Goal: Task Accomplishment & Management: Manage account settings

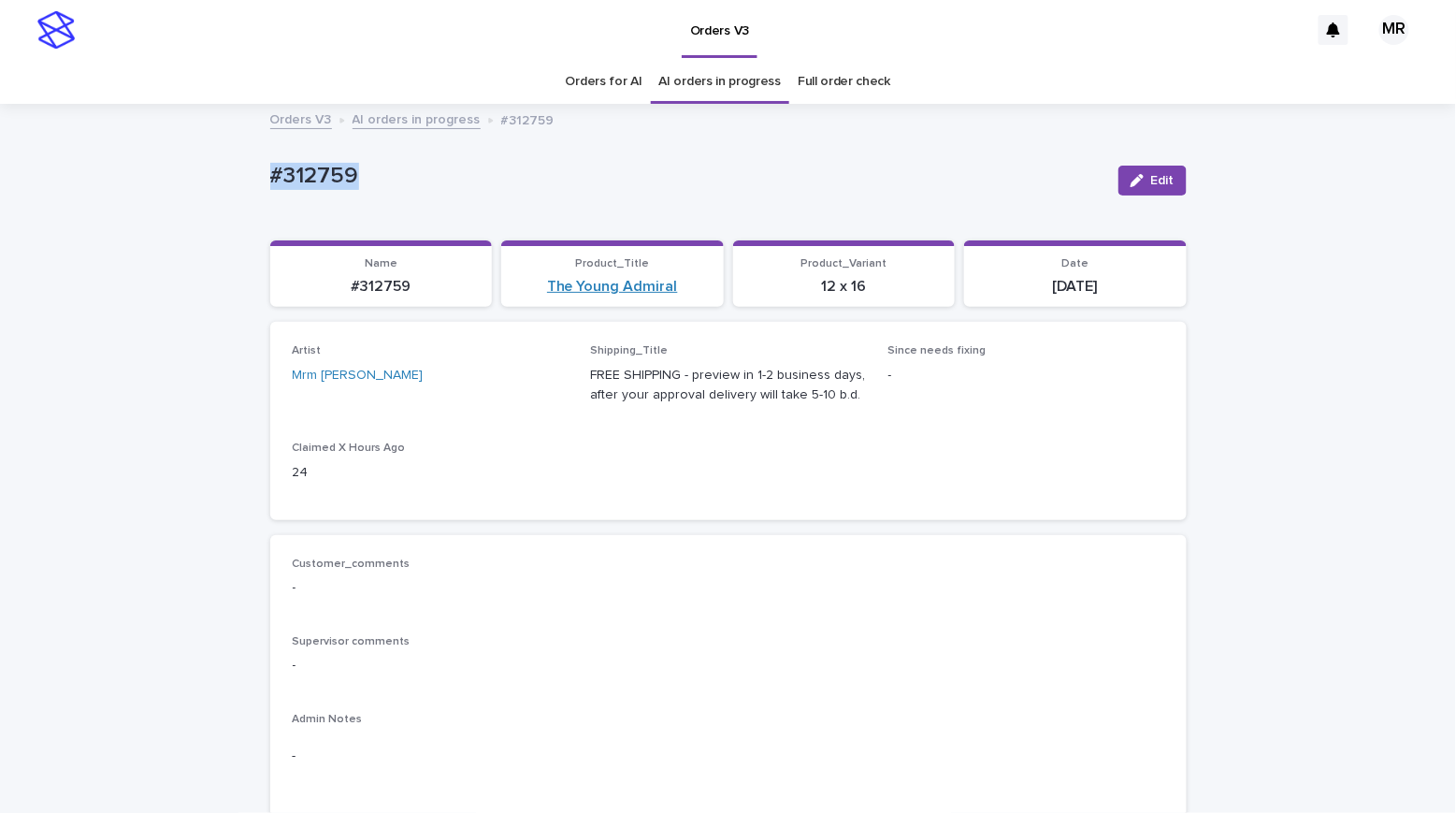
click at [636, 291] on link "The Young Admiral" at bounding box center [612, 287] width 131 height 17
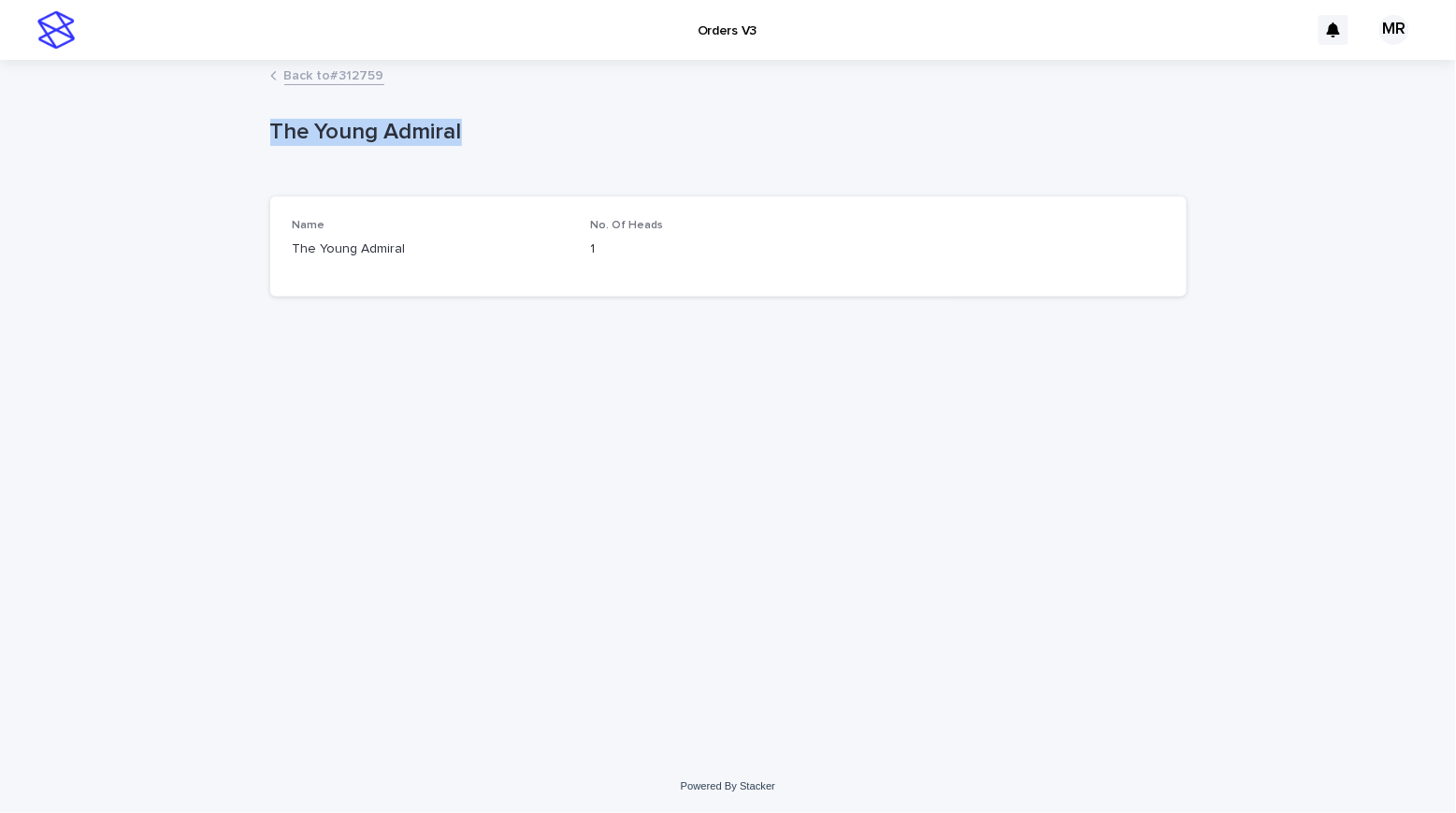
drag, startPoint x: 479, startPoint y: 127, endPoint x: 182, endPoint y: 116, distance: 297.2
click at [201, 119] on div "Loading... Saving… Loading... Saving… The Young Admiral The Young Admiral Sorry…" at bounding box center [728, 411] width 1456 height 698
copy p "The Young Admiral"
drag, startPoint x: 167, startPoint y: 73, endPoint x: 172, endPoint y: 0, distance: 73.2
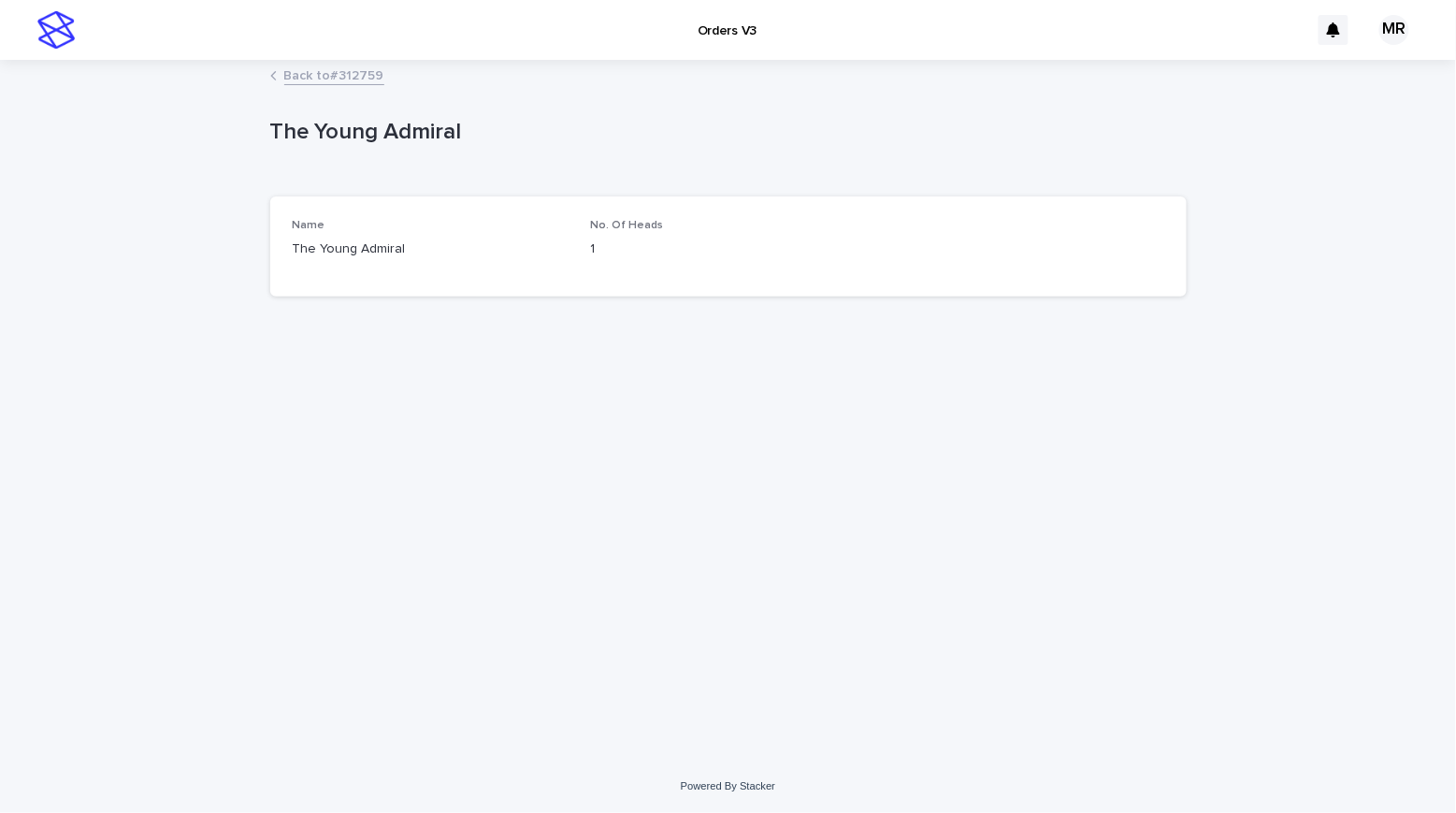
click at [167, 73] on div "Back to #312759" at bounding box center [728, 77] width 1456 height 26
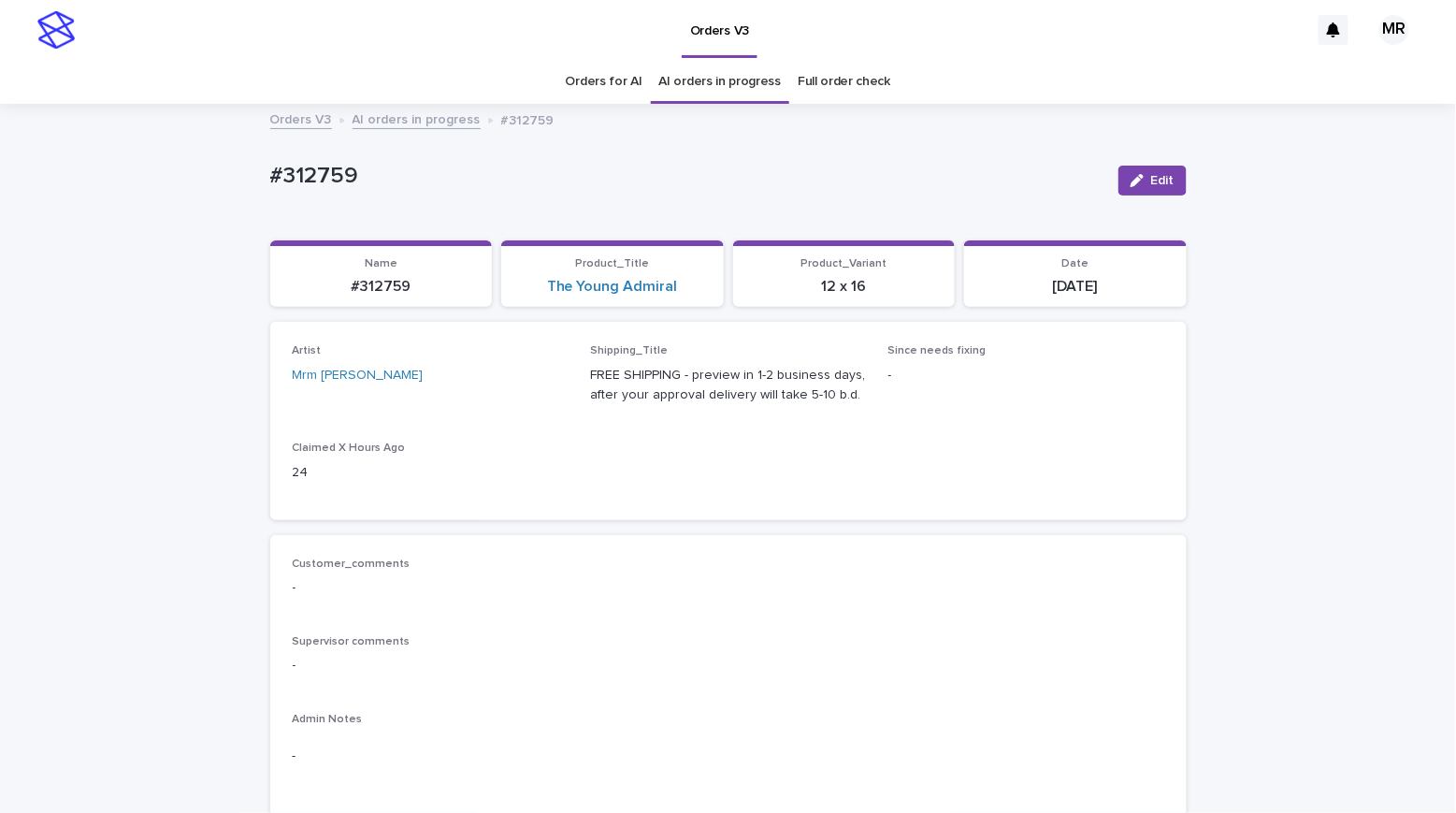
scroll to position [60, 0]
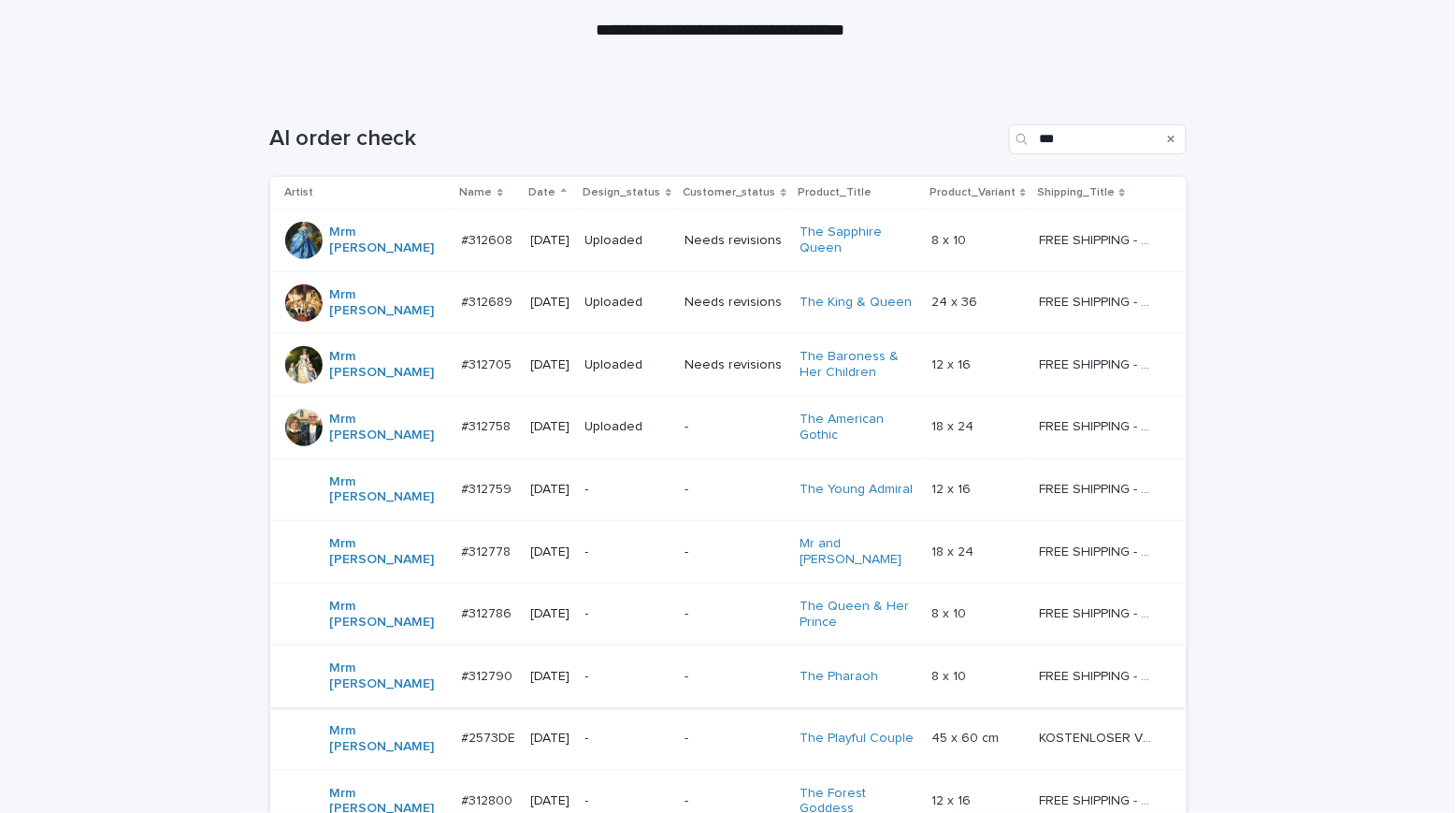
scroll to position [390, 0]
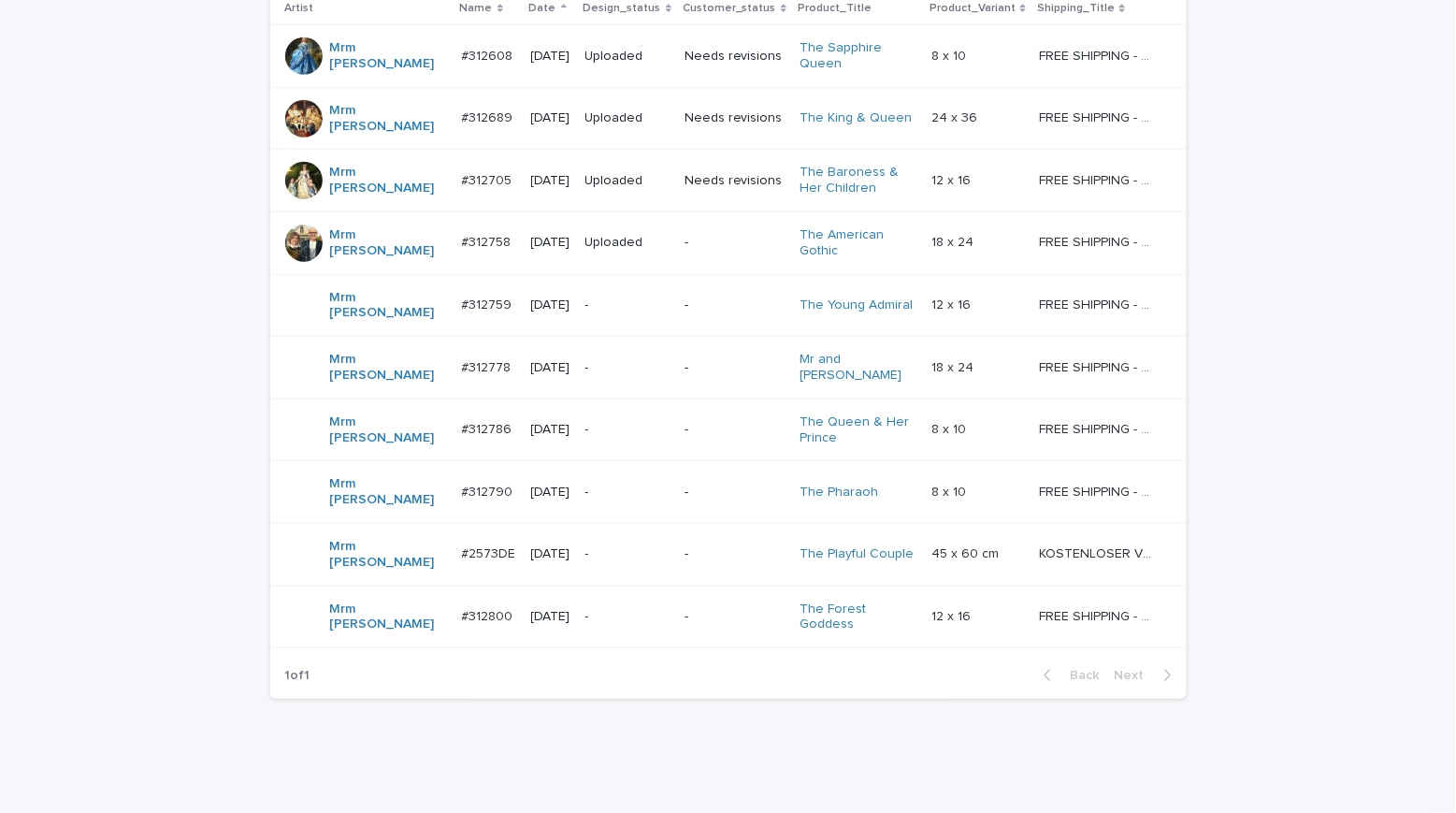
click at [589, 297] on p "-" at bounding box center [627, 305] width 84 height 16
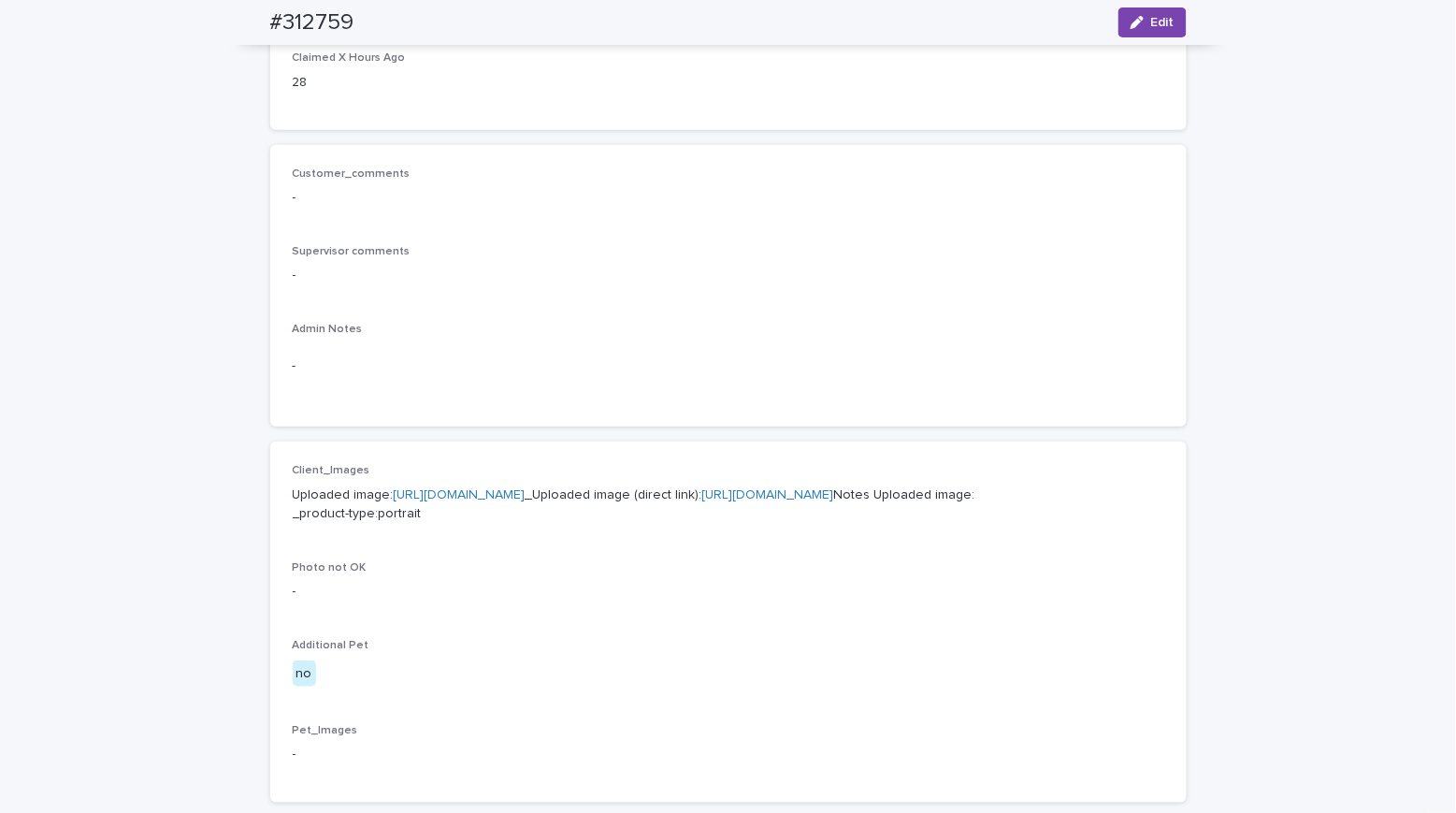
scroll to position [60, 0]
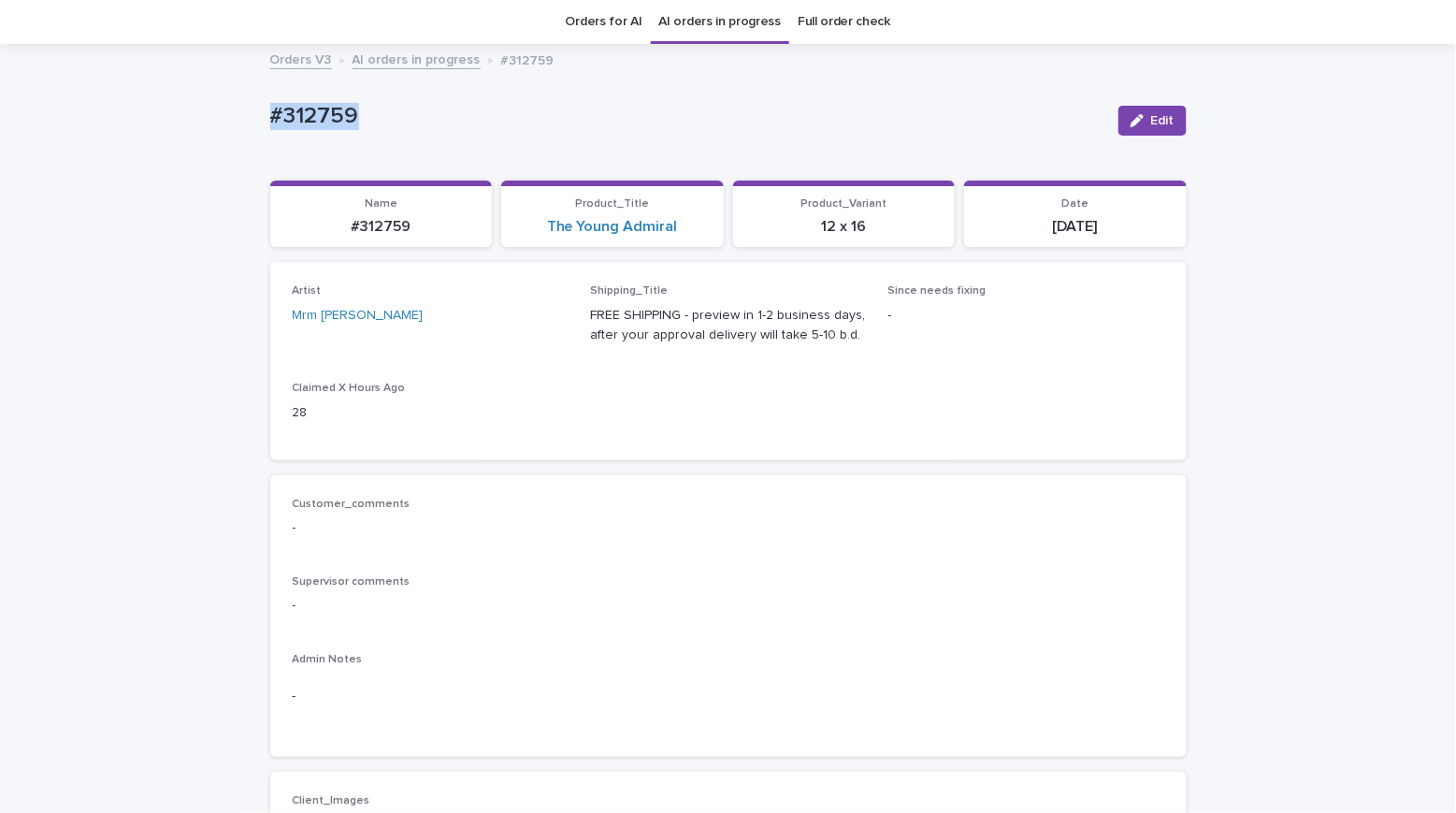
drag, startPoint x: 363, startPoint y: 114, endPoint x: 138, endPoint y: 114, distance: 225.0
copy p "#312759"
click at [589, 226] on link "The Young Admiral" at bounding box center [612, 227] width 131 height 17
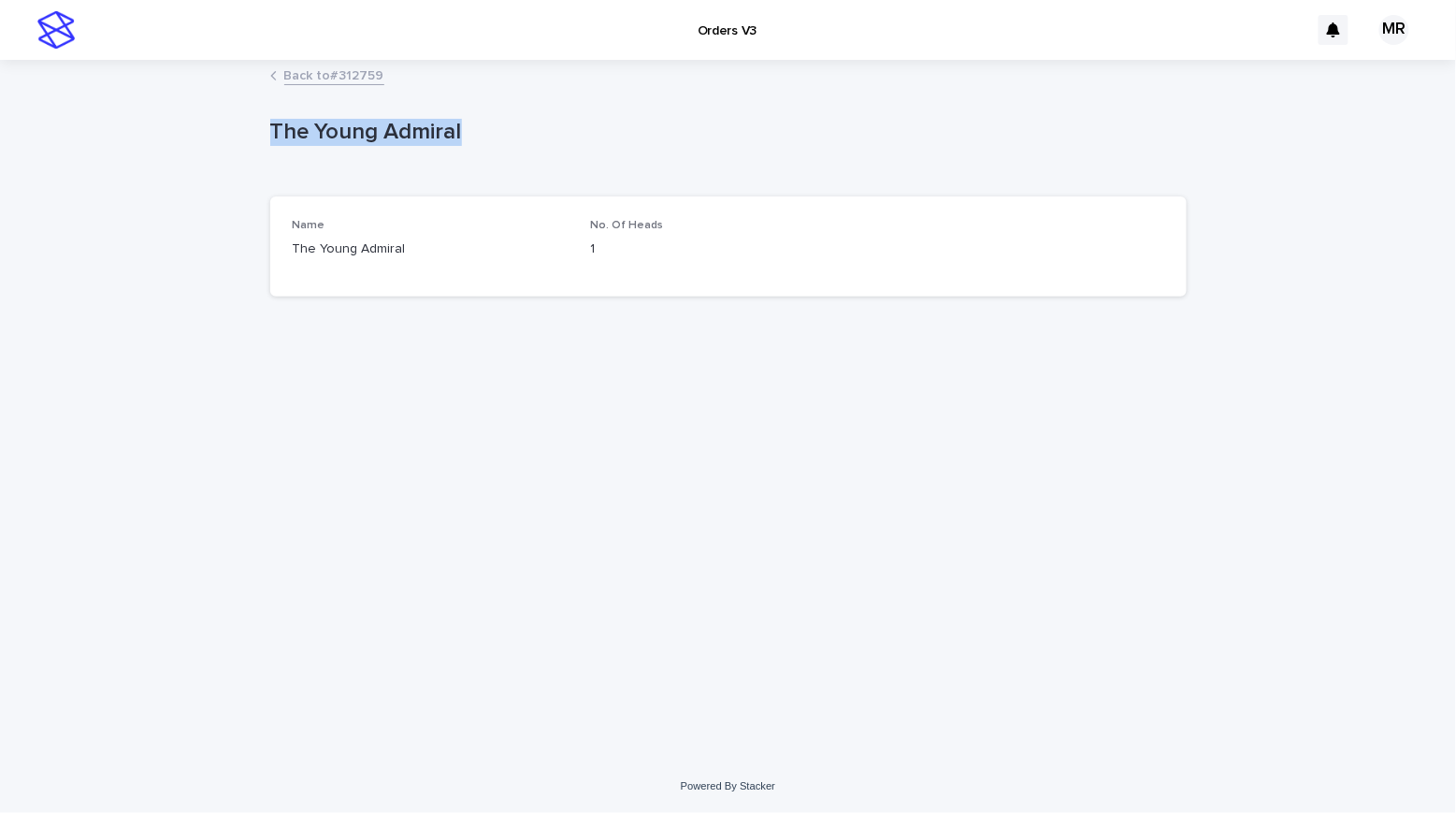
drag, startPoint x: 397, startPoint y: 126, endPoint x: 115, endPoint y: 129, distance: 282.0
click at [105, 129] on div "Loading... Saving… Loading... Saving… The Young Admiral The Young Admiral Sorry…" at bounding box center [728, 411] width 1456 height 698
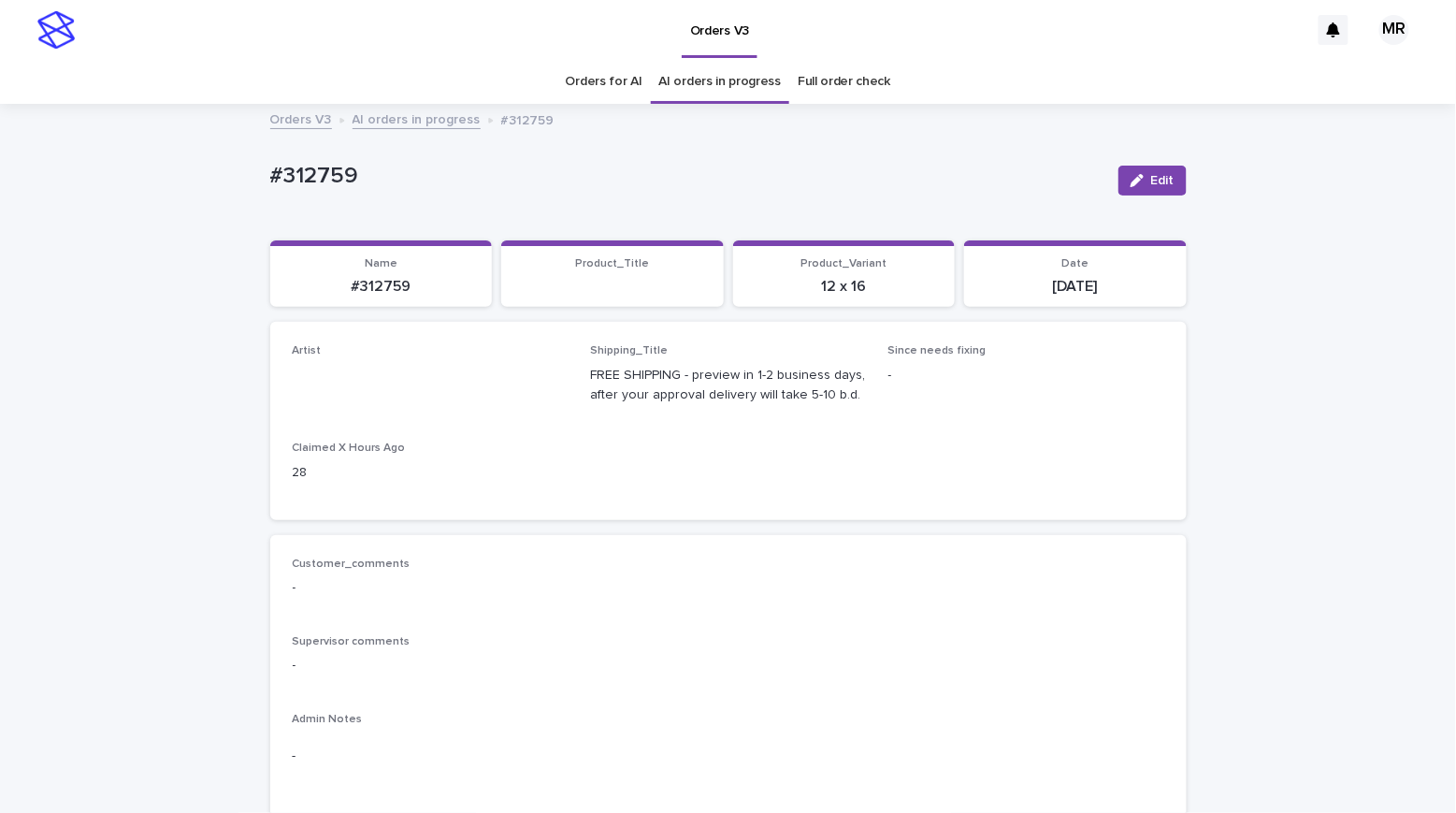
scroll to position [60, 0]
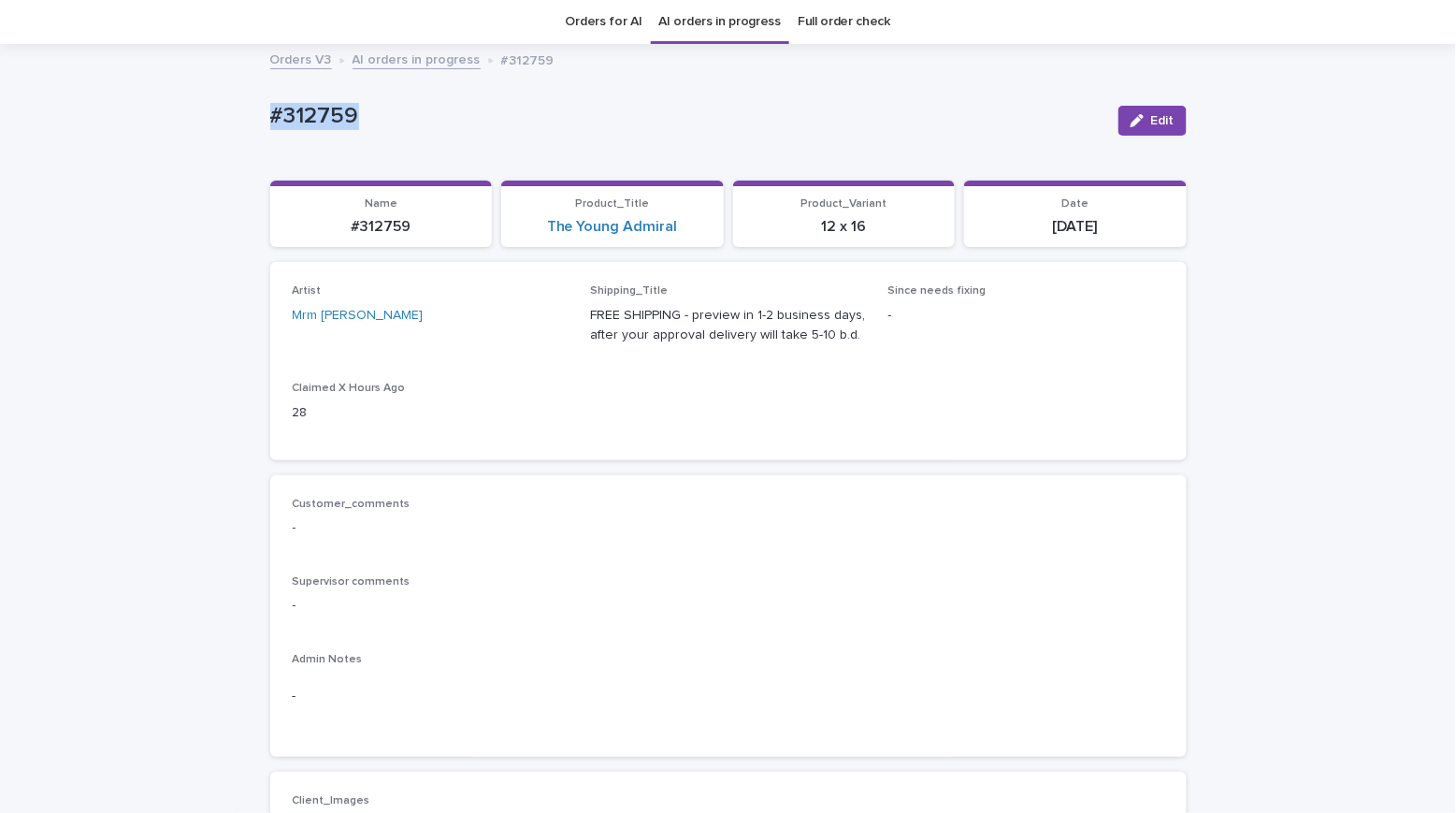
drag, startPoint x: 359, startPoint y: 115, endPoint x: 110, endPoint y: 121, distance: 249.1
copy p "#312759"
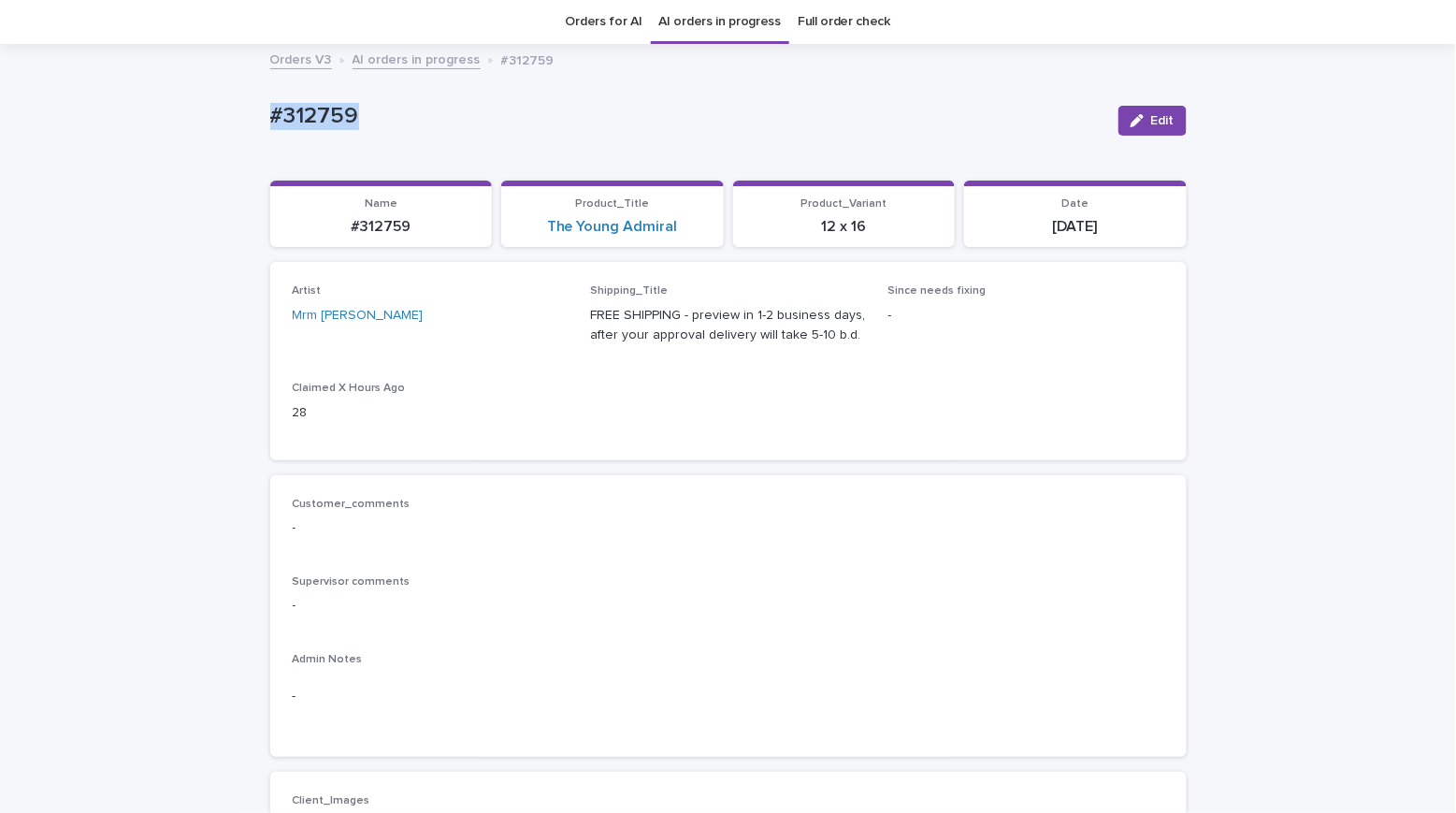
copy p "#312759"
click at [1161, 123] on span "Edit" at bounding box center [1162, 121] width 23 height 14
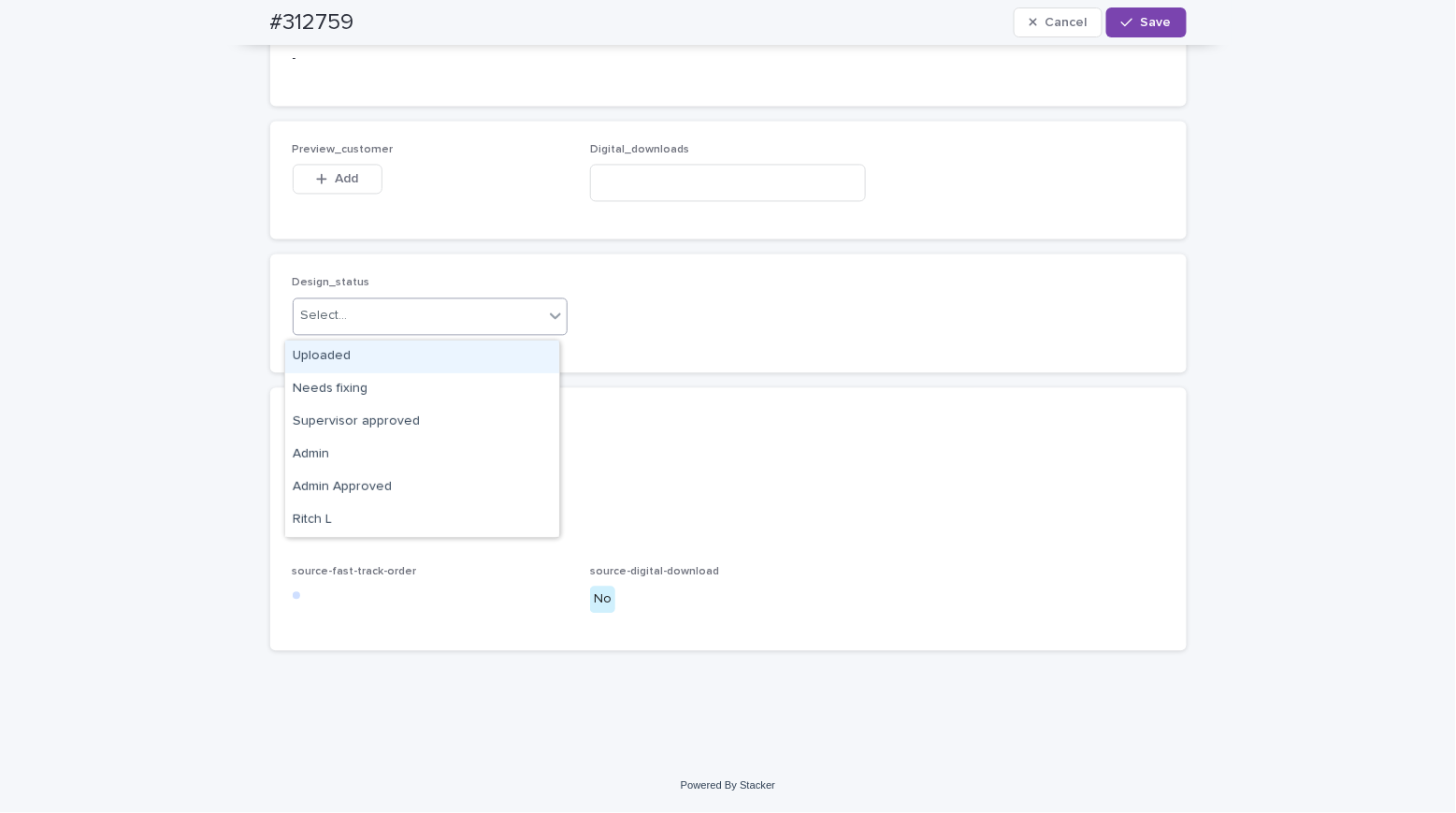
click at [389, 328] on div "Select..." at bounding box center [418, 317] width 251 height 31
click at [359, 357] on div "Uploaded" at bounding box center [421, 357] width 274 height 33
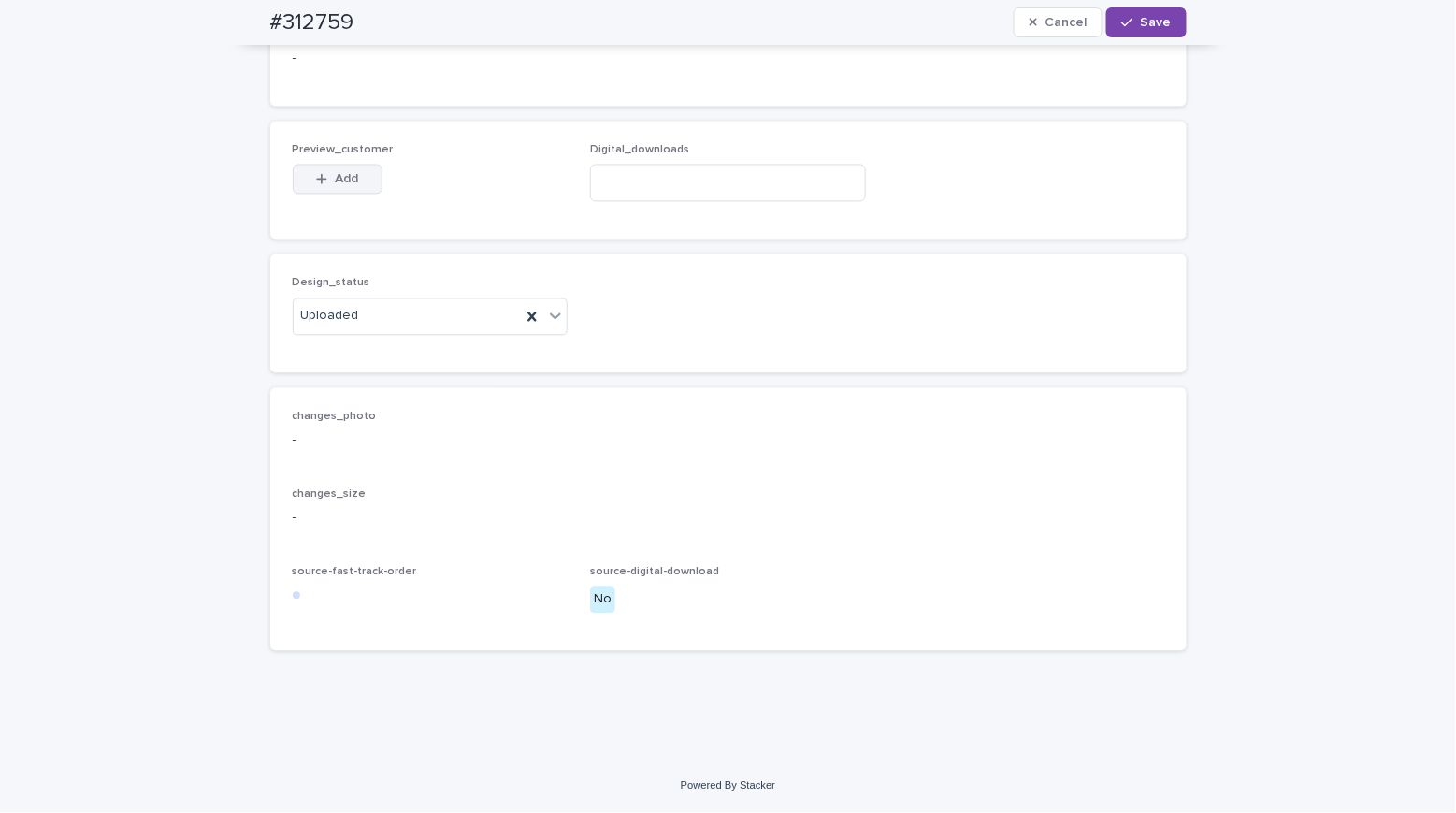
click at [335, 185] on span "Add" at bounding box center [347, 180] width 23 height 14
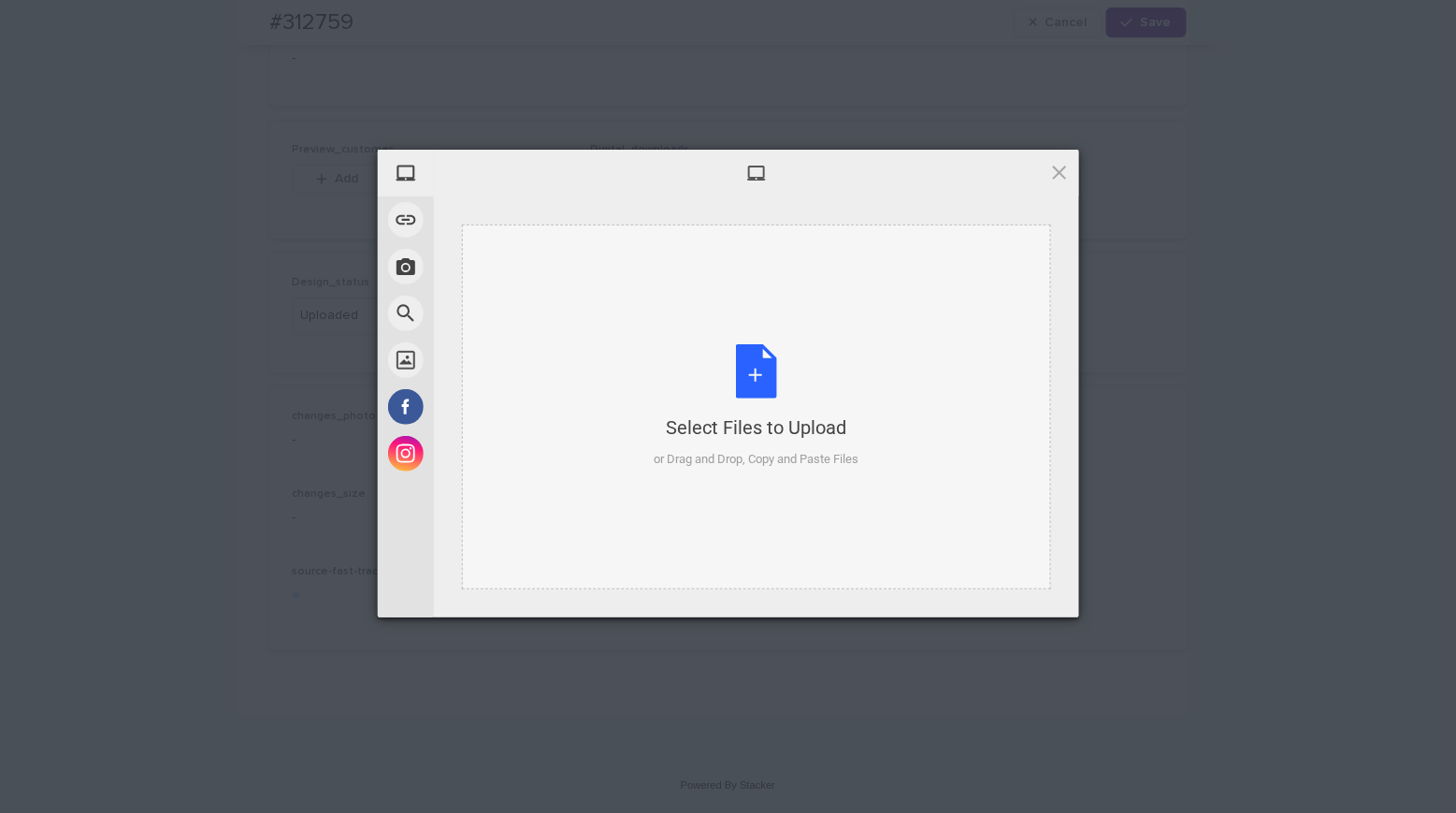
click at [756, 391] on div "Select Files to Upload or Drag and Drop, Copy and Paste Files" at bounding box center [756, 406] width 204 height 124
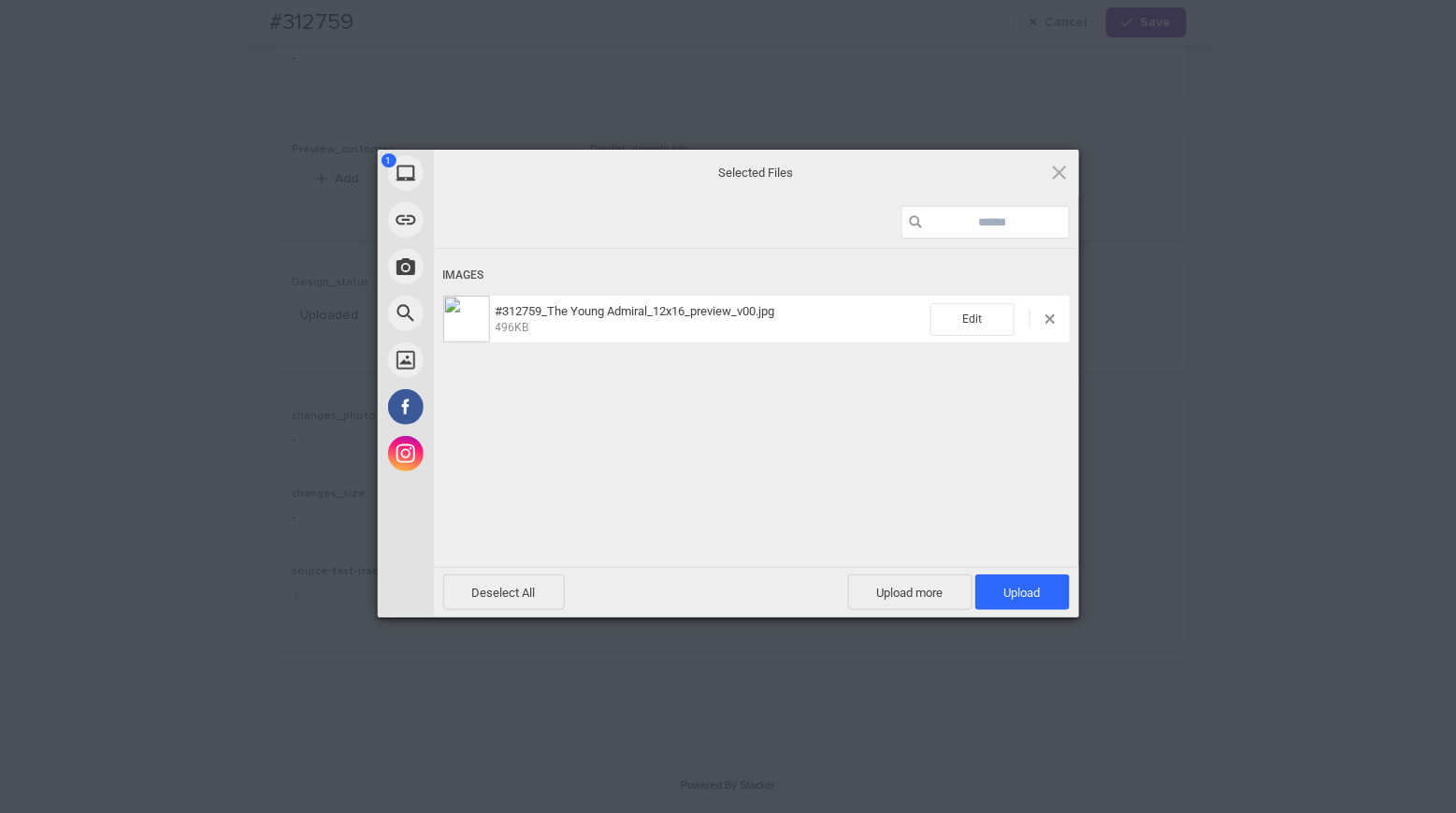
drag, startPoint x: 1023, startPoint y: 605, endPoint x: 836, endPoint y: 427, distance: 258.2
click at [1023, 605] on span "Upload 1" at bounding box center [1022, 592] width 94 height 36
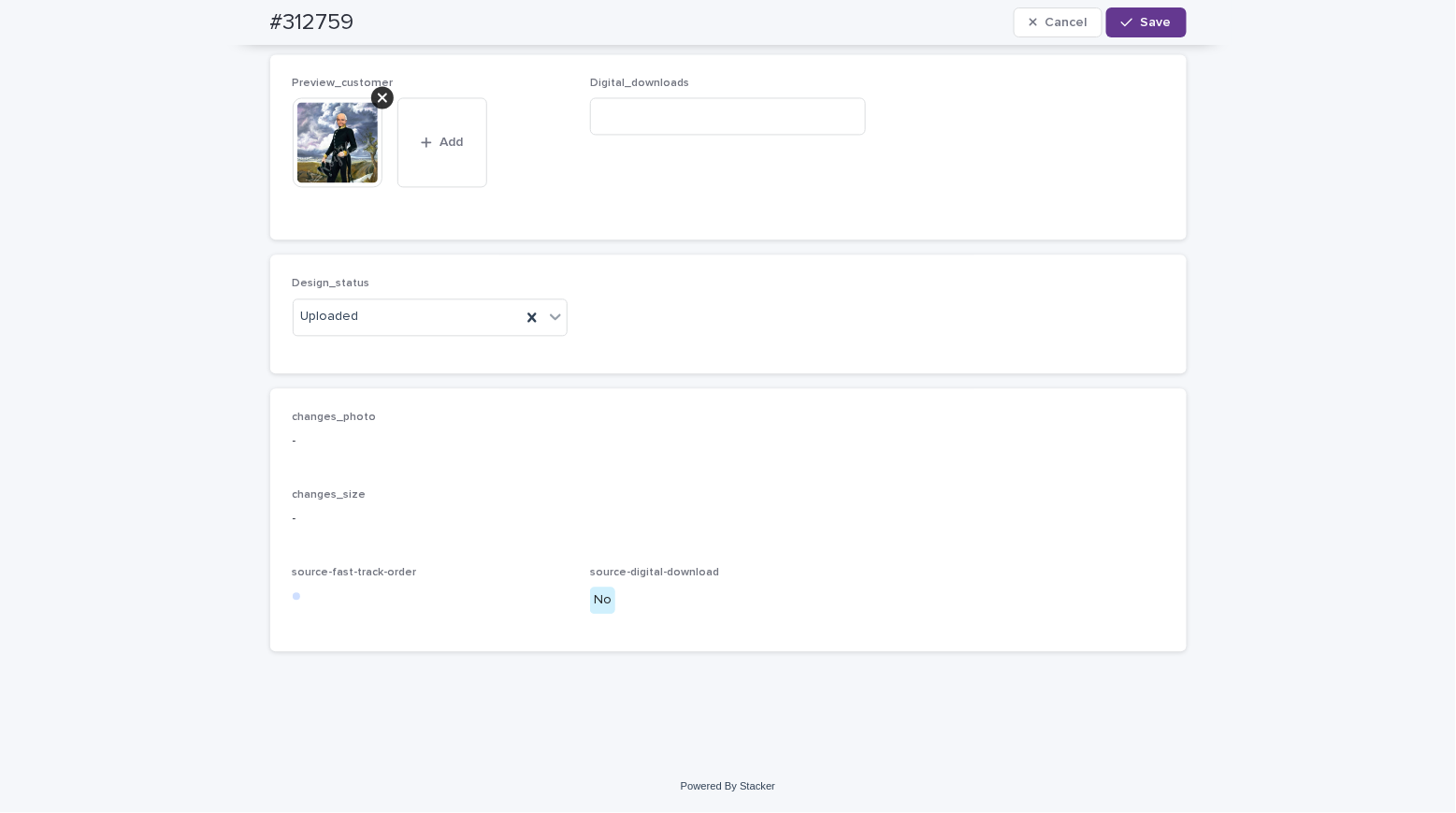
click at [1141, 25] on span "Save" at bounding box center [1157, 22] width 31 height 14
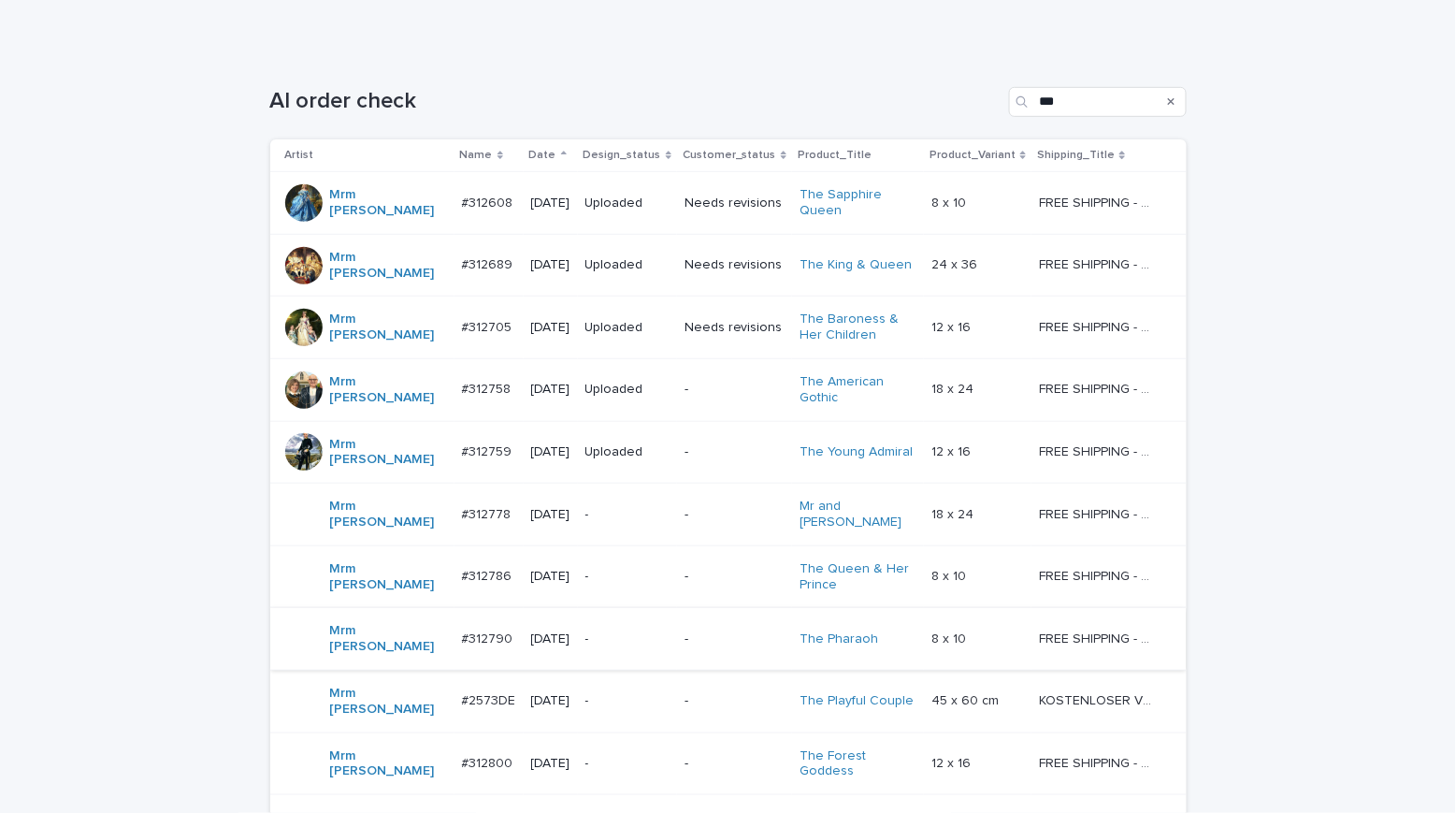
scroll to position [320, 0]
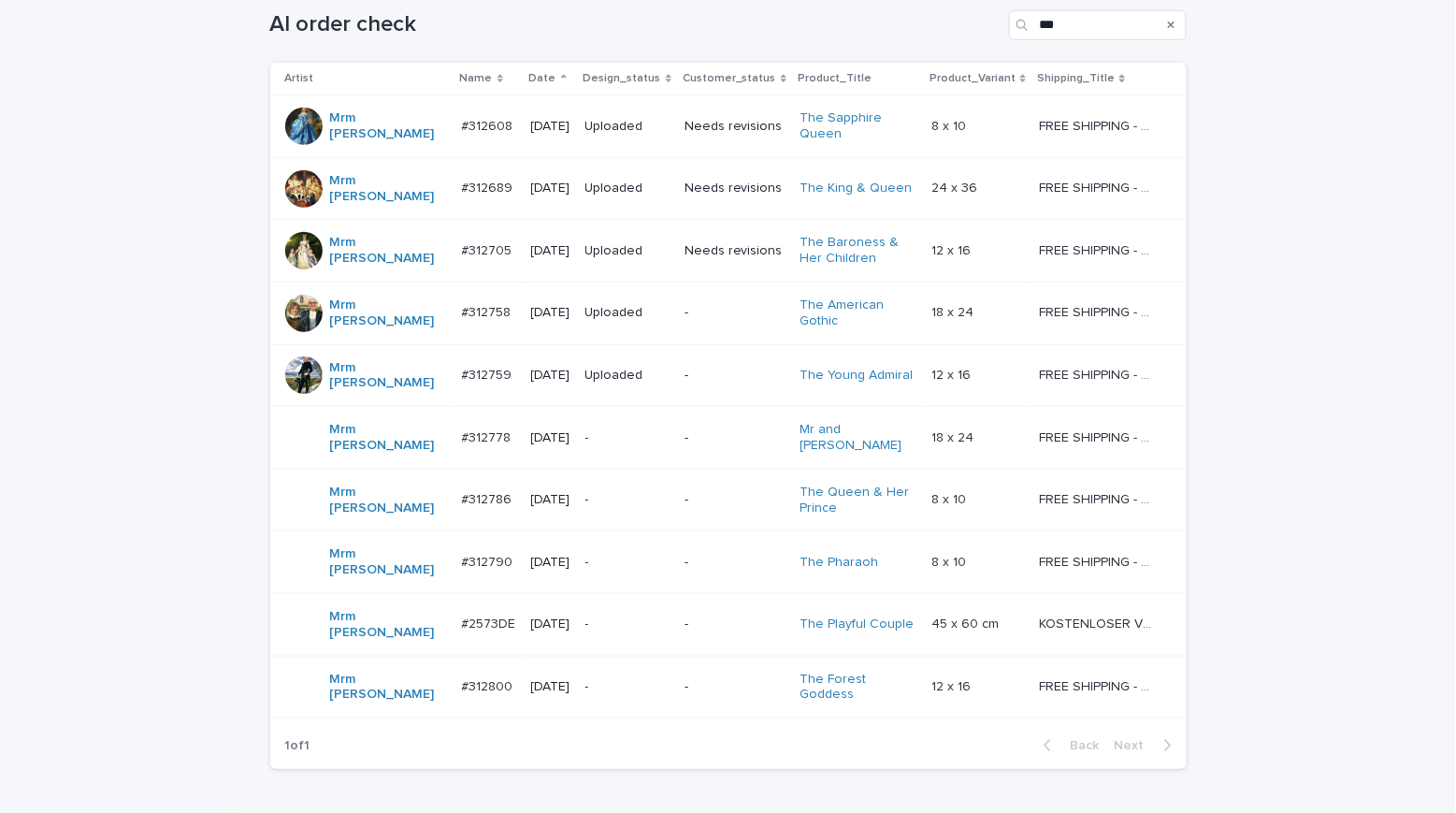
click at [644, 430] on p "-" at bounding box center [627, 438] width 84 height 16
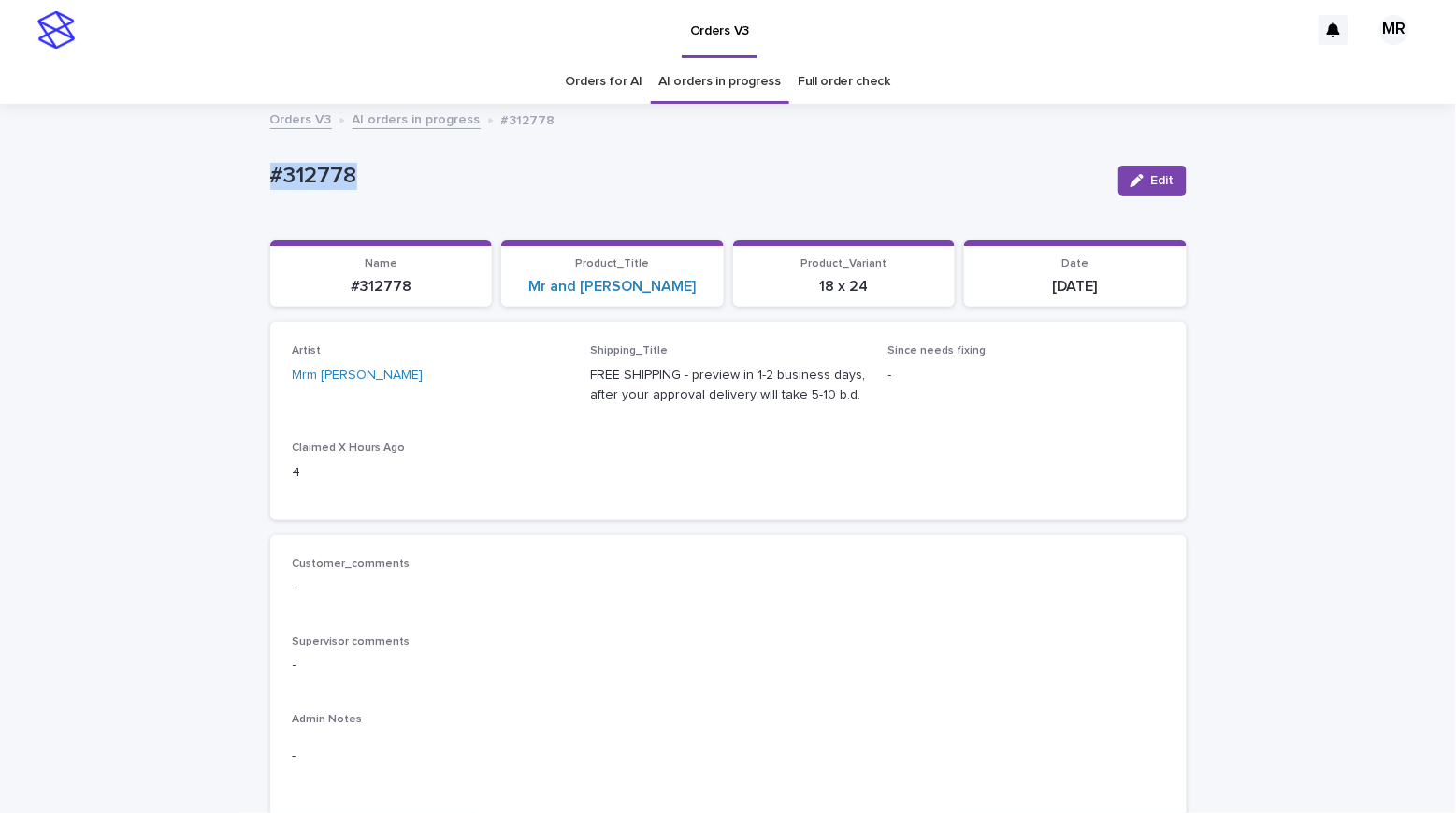
drag, startPoint x: 400, startPoint y: 183, endPoint x: 121, endPoint y: 170, distance: 279.3
copy p "#312778"
click at [636, 282] on link "Mr and [PERSON_NAME]" at bounding box center [611, 287] width 168 height 17
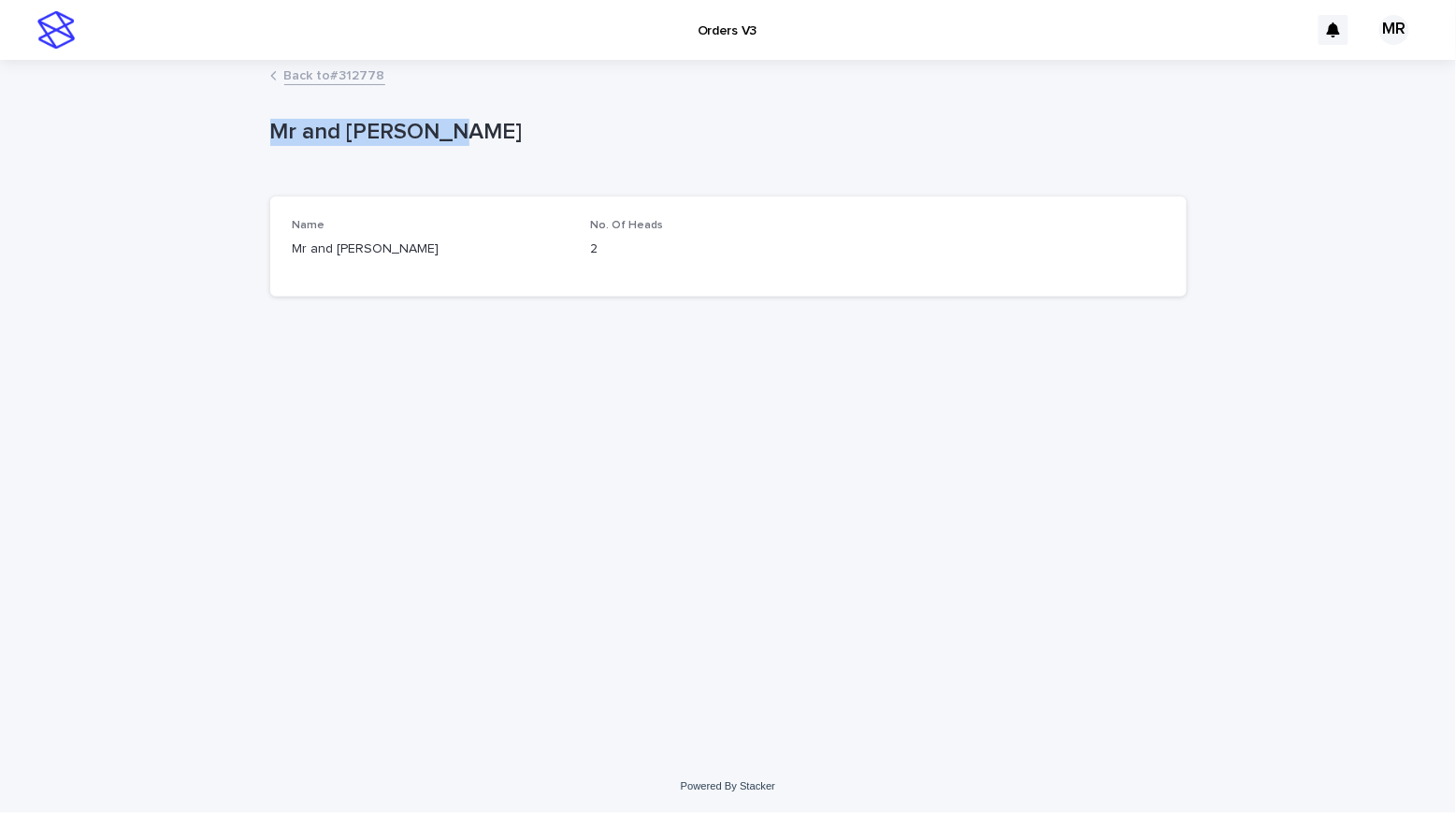
drag, startPoint x: 452, startPoint y: 135, endPoint x: 116, endPoint y: 115, distance: 336.6
click at [117, 114] on div "Loading... Saving… Loading... Saving… Mr and [PERSON_NAME] Mr and [PERSON_NAME]…" at bounding box center [728, 411] width 1456 height 698
copy p "Mr and [PERSON_NAME]"
click at [116, 71] on div "Back to #312778" at bounding box center [728, 77] width 1456 height 26
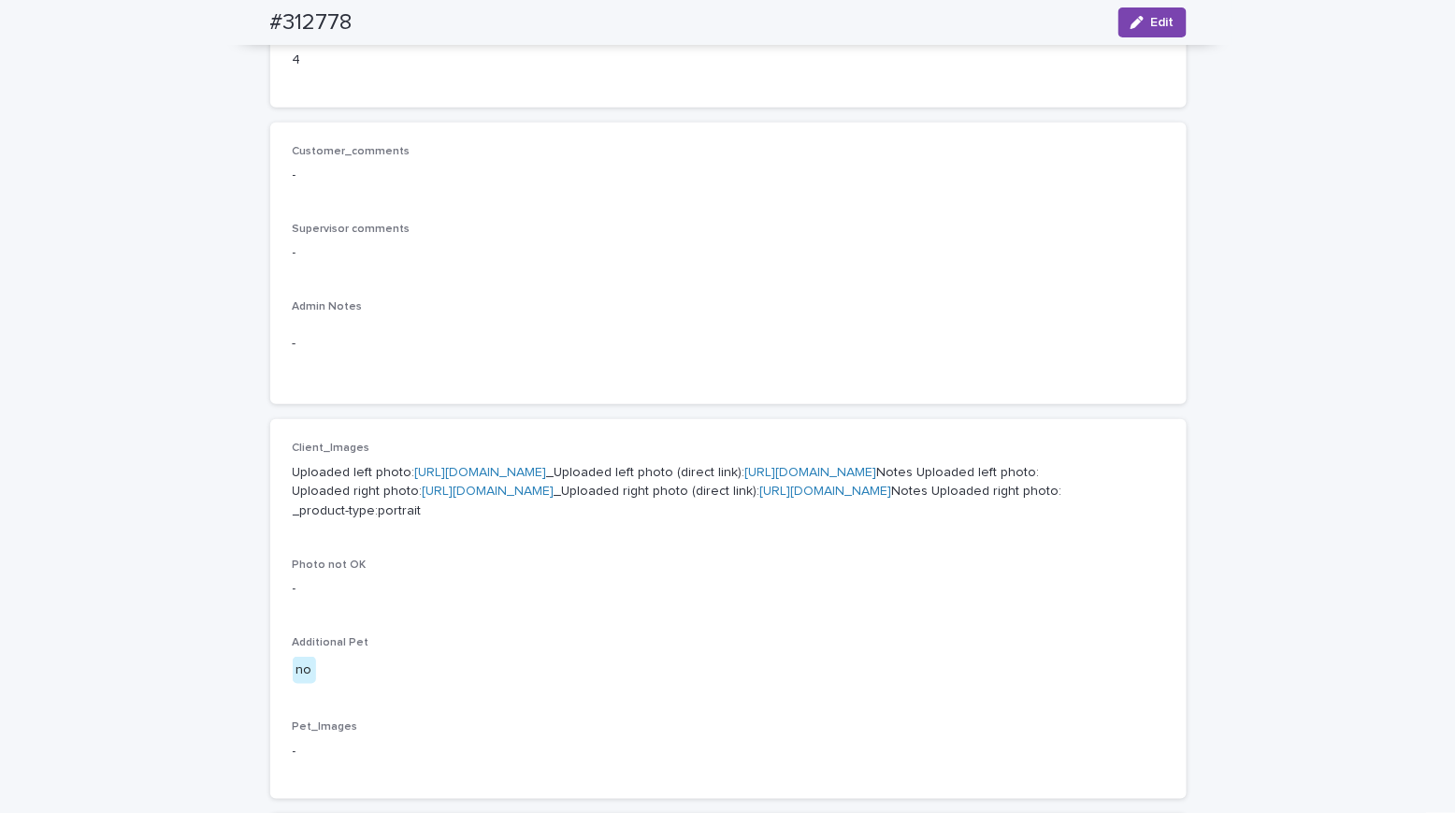
click at [434, 466] on link "[URL][DOMAIN_NAME]" at bounding box center [481, 473] width 132 height 14
click at [507, 497] on link "[URL][DOMAIN_NAME]" at bounding box center [488, 491] width 132 height 14
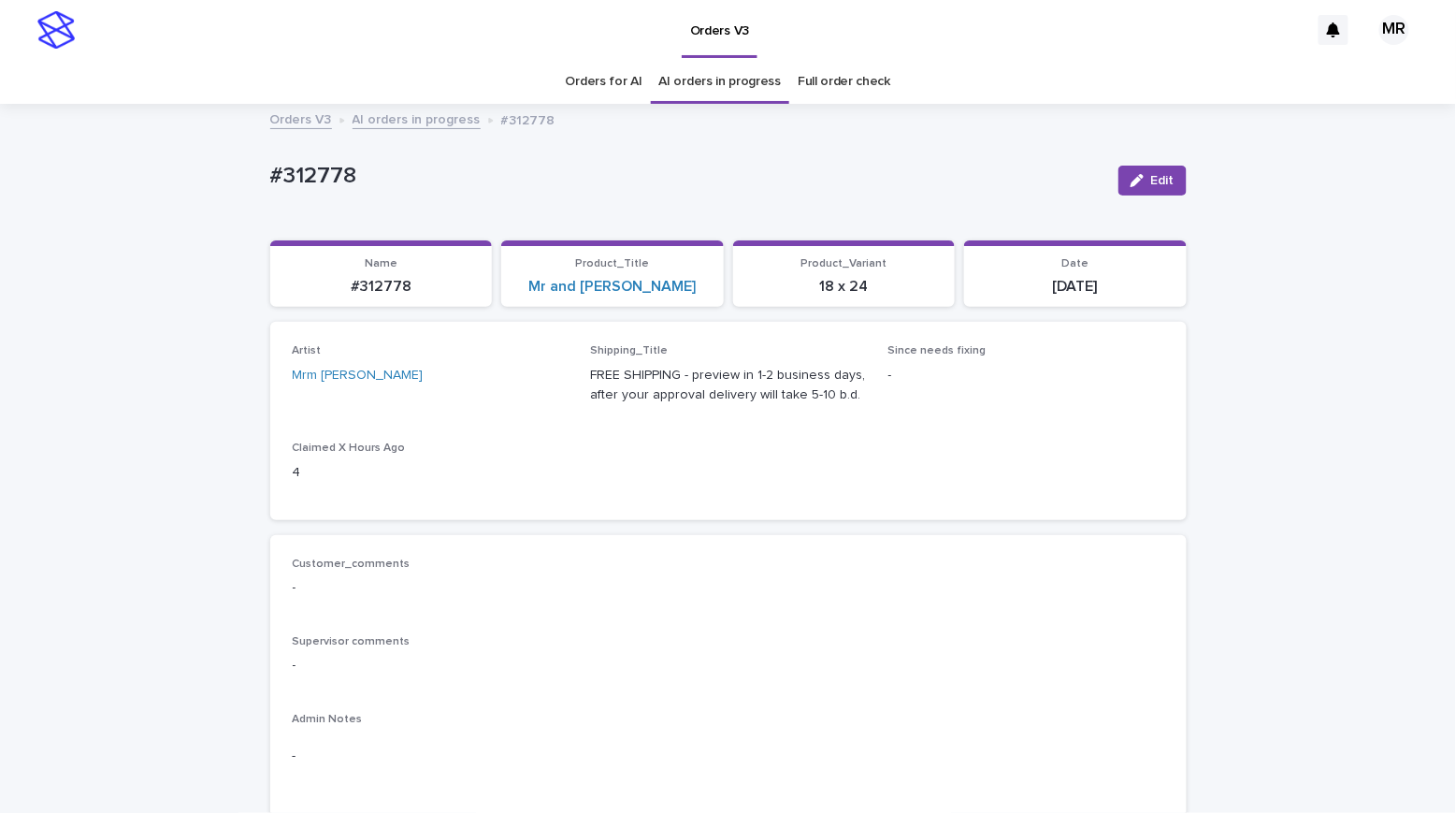
drag, startPoint x: 362, startPoint y: 178, endPoint x: 201, endPoint y: 182, distance: 161.0
click at [563, 283] on link "Mr and [PERSON_NAME]" at bounding box center [611, 287] width 168 height 17
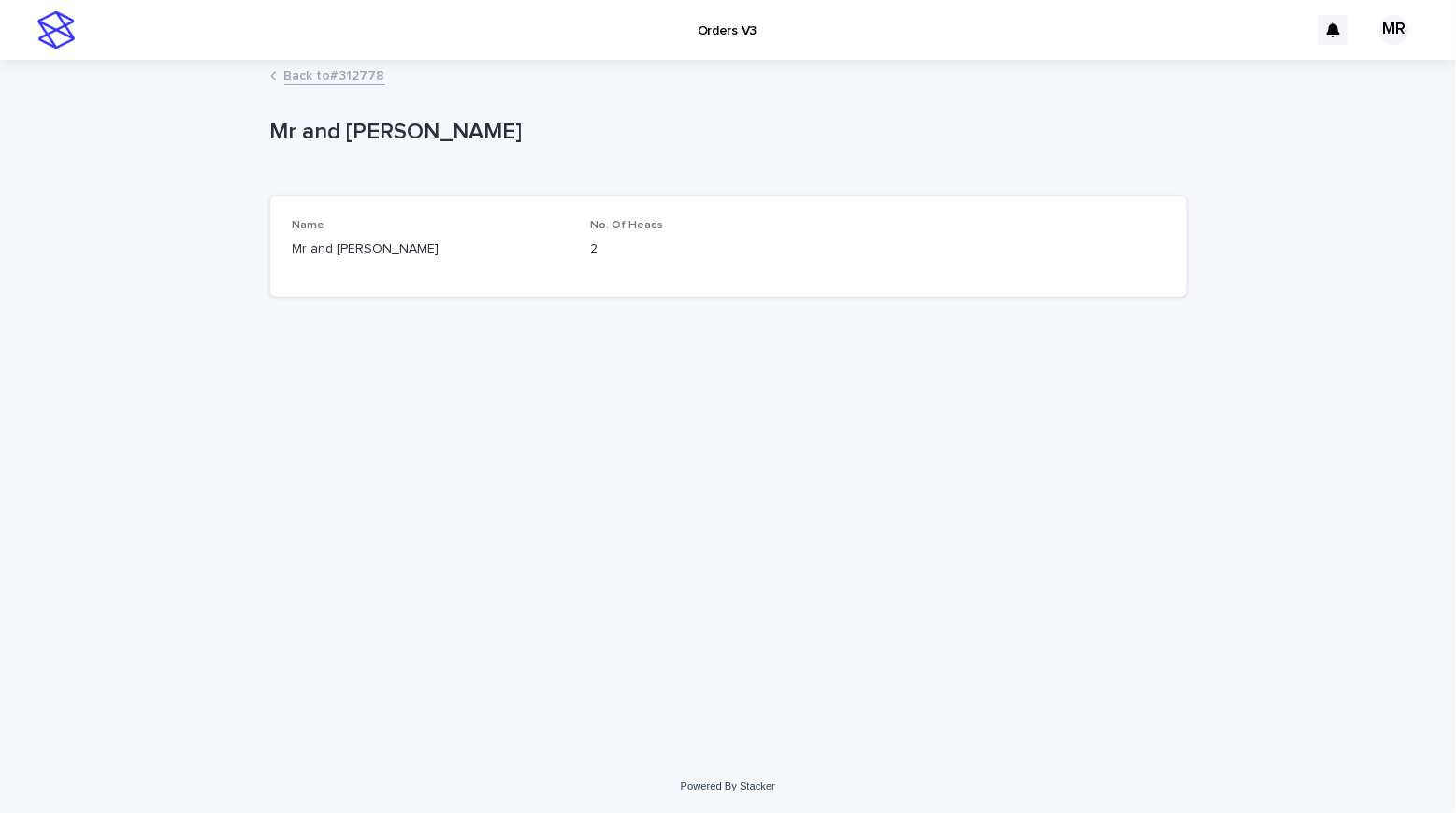
click at [159, 134] on div "Loading... Saving… Loading... Saving… Mr and [PERSON_NAME] Mr and [PERSON_NAME]…" at bounding box center [728, 411] width 1456 height 698
click at [166, 53] on div "Orders V3" at bounding box center [697, 30] width 1224 height 60
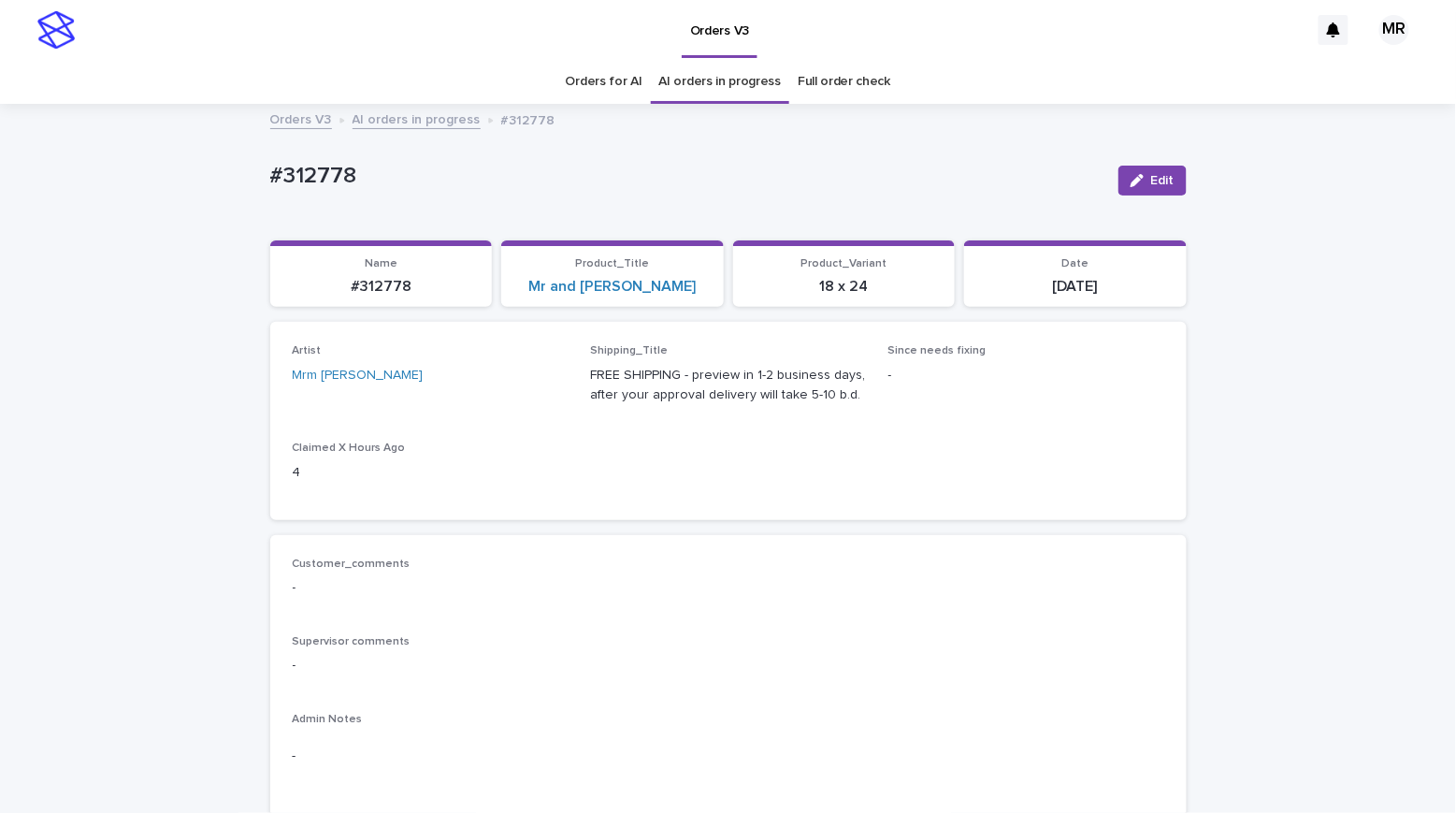
scroll to position [60, 0]
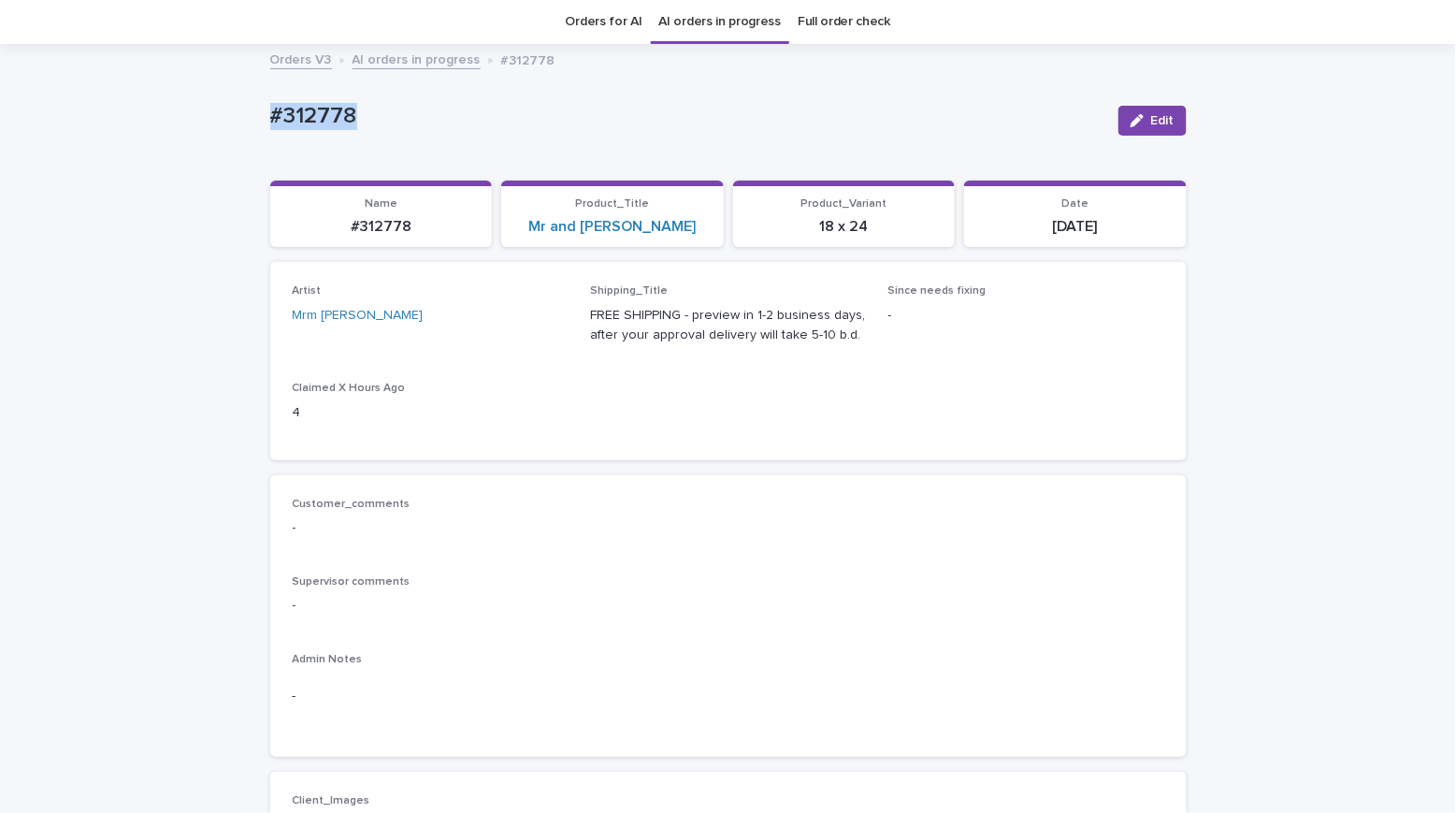
drag, startPoint x: 291, startPoint y: 109, endPoint x: 192, endPoint y: 107, distance: 99.0
click at [1151, 114] on span "Edit" at bounding box center [1162, 121] width 23 height 14
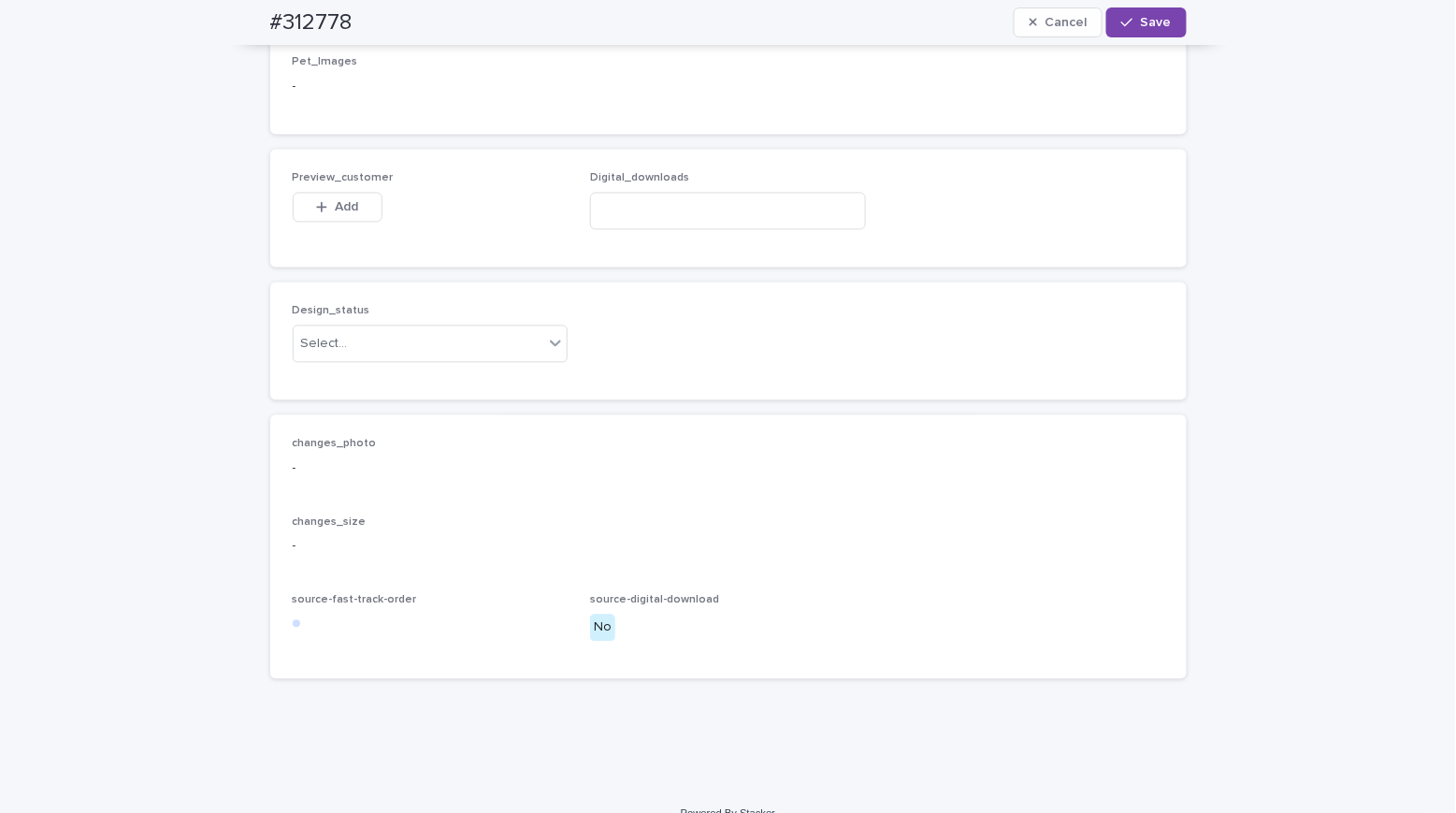
scroll to position [1295, 0]
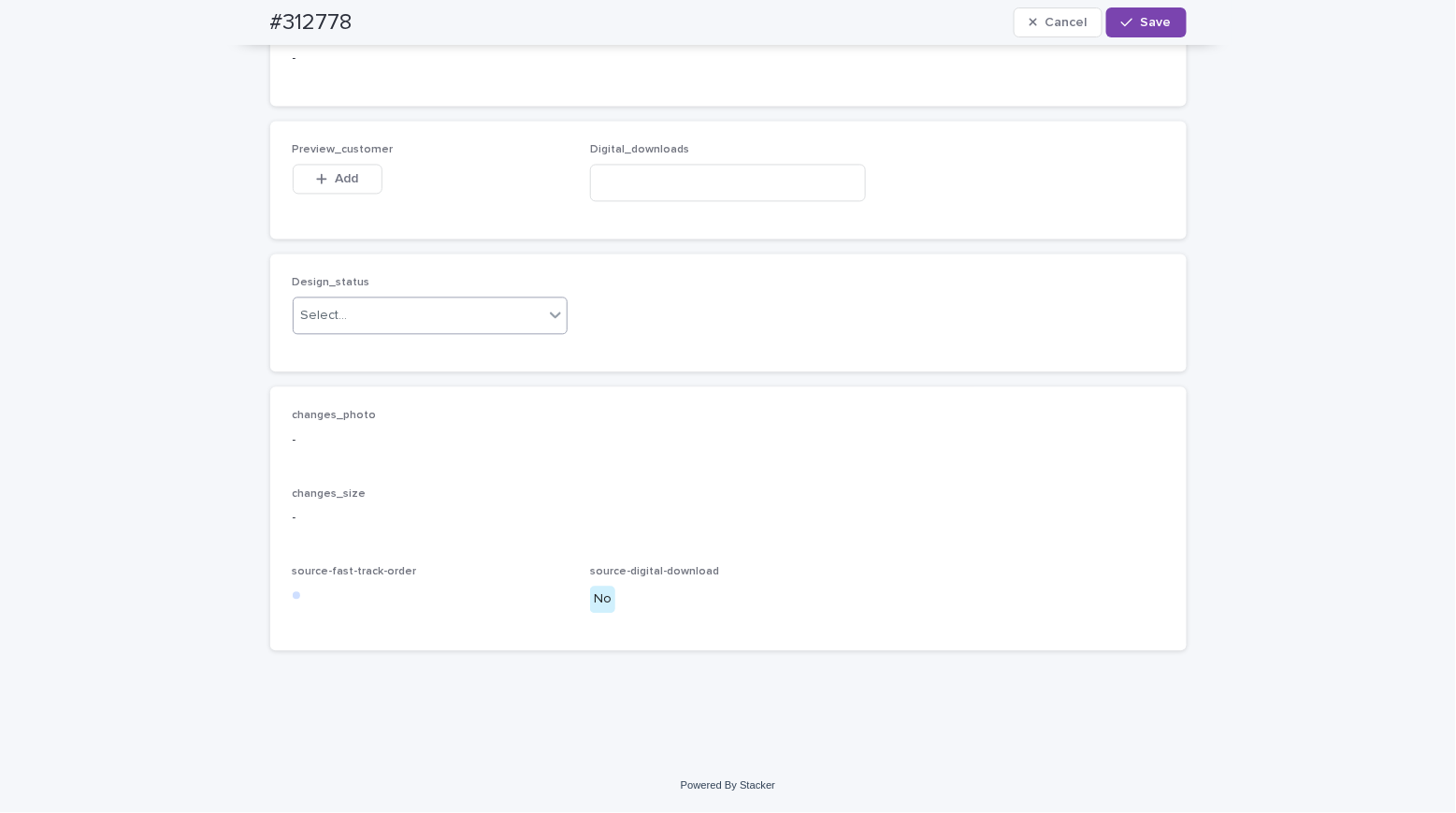
click at [331, 323] on div "Select..." at bounding box center [325, 317] width 46 height 19
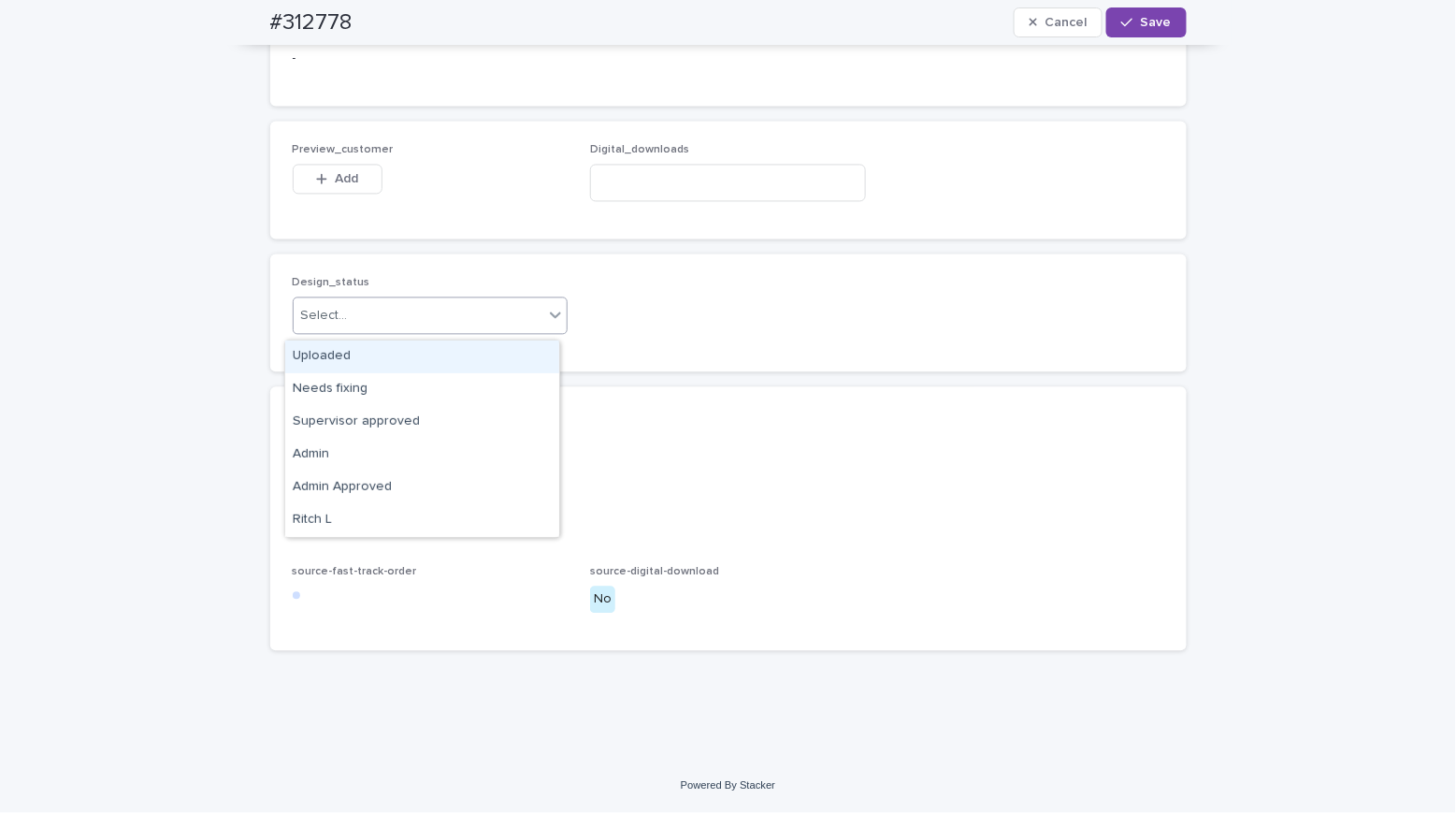
click at [326, 360] on div "Uploaded" at bounding box center [421, 357] width 274 height 33
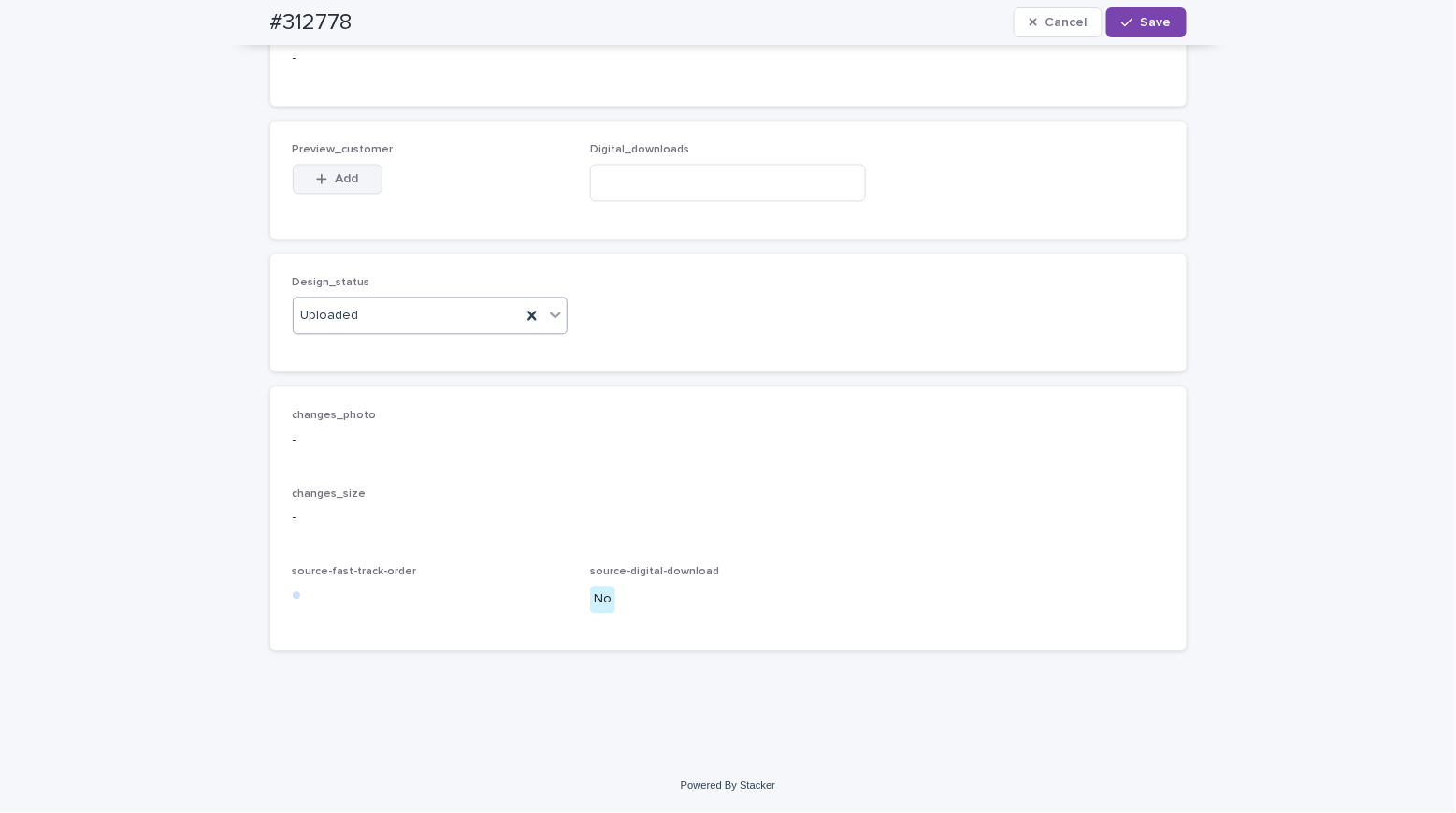
click at [343, 174] on button "Add" at bounding box center [337, 179] width 90 height 30
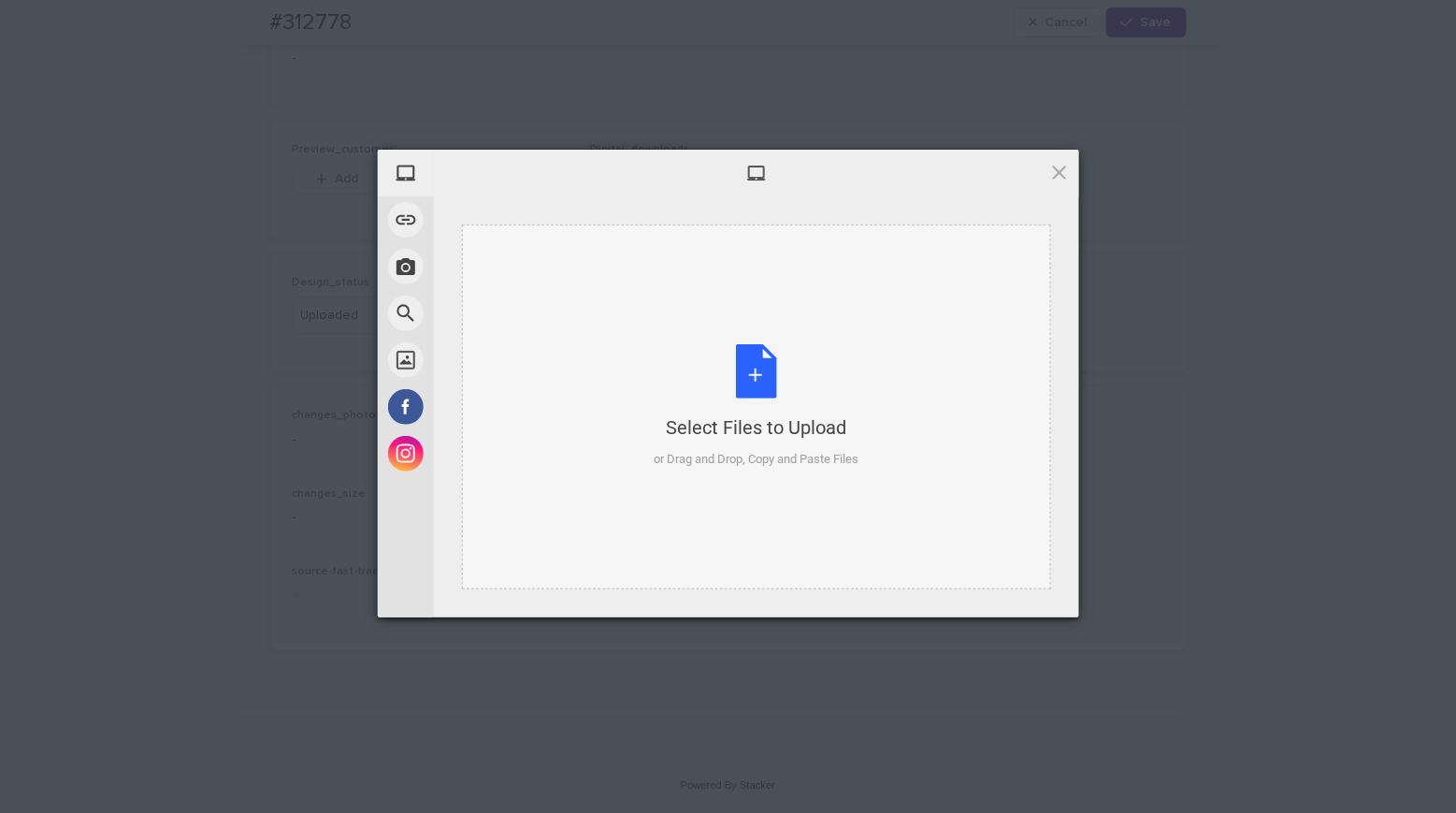
click at [756, 366] on div "Select Files to Upload or Drag and Drop, Copy and Paste Files" at bounding box center [756, 406] width 204 height 124
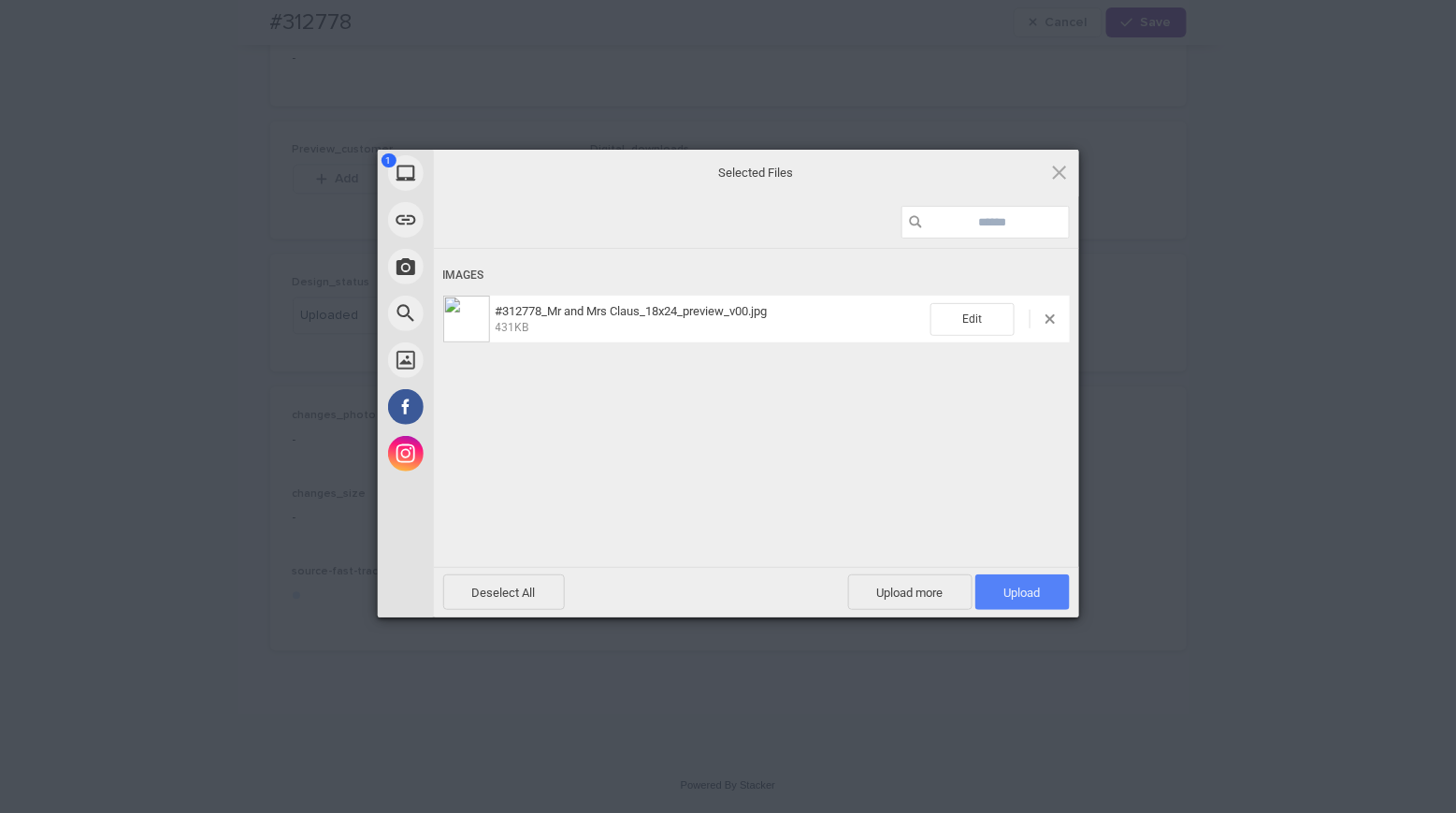
click at [1013, 580] on span "Upload 1" at bounding box center [1022, 592] width 94 height 36
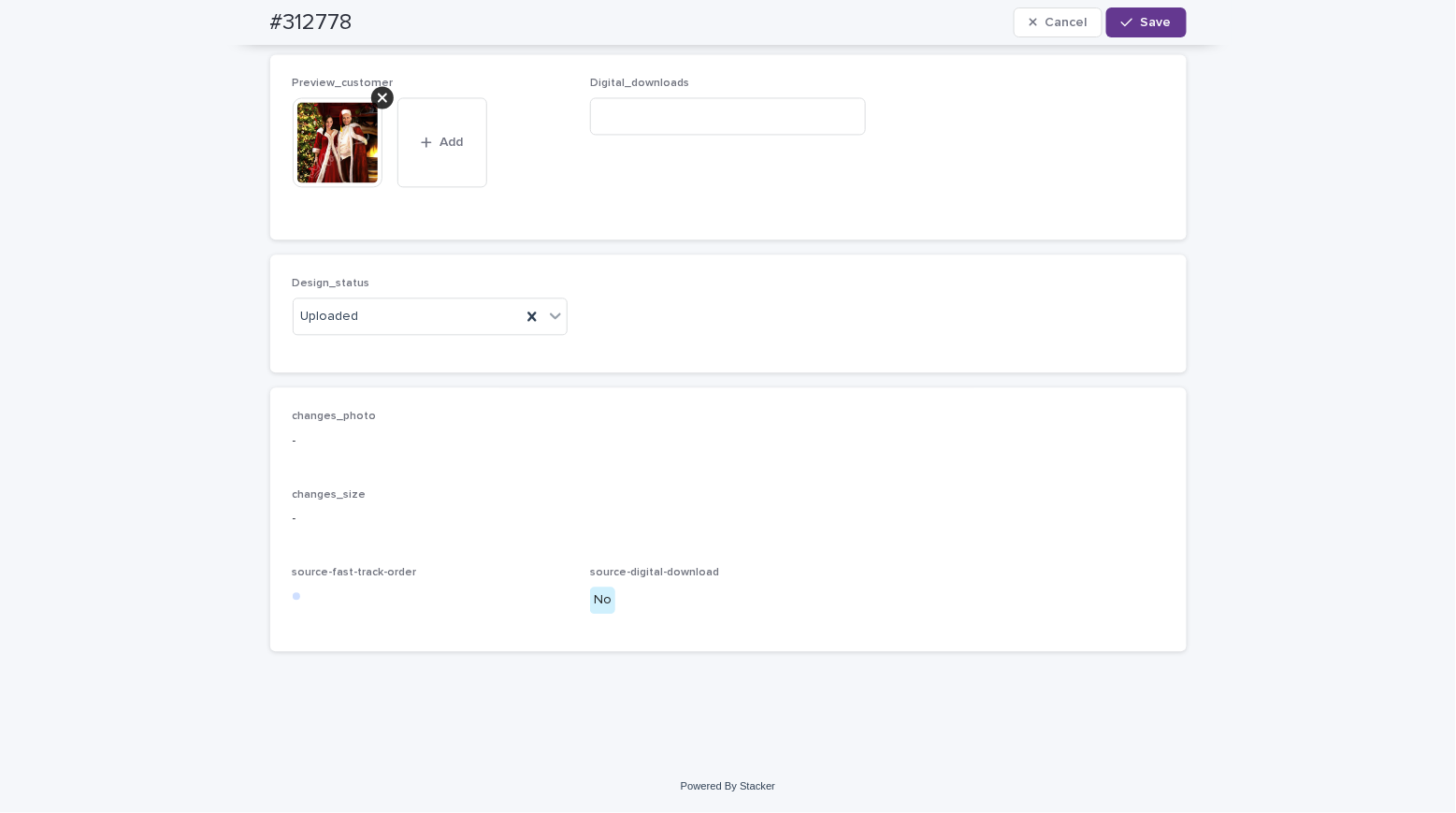
click at [1127, 16] on div "button" at bounding box center [1130, 22] width 18 height 14
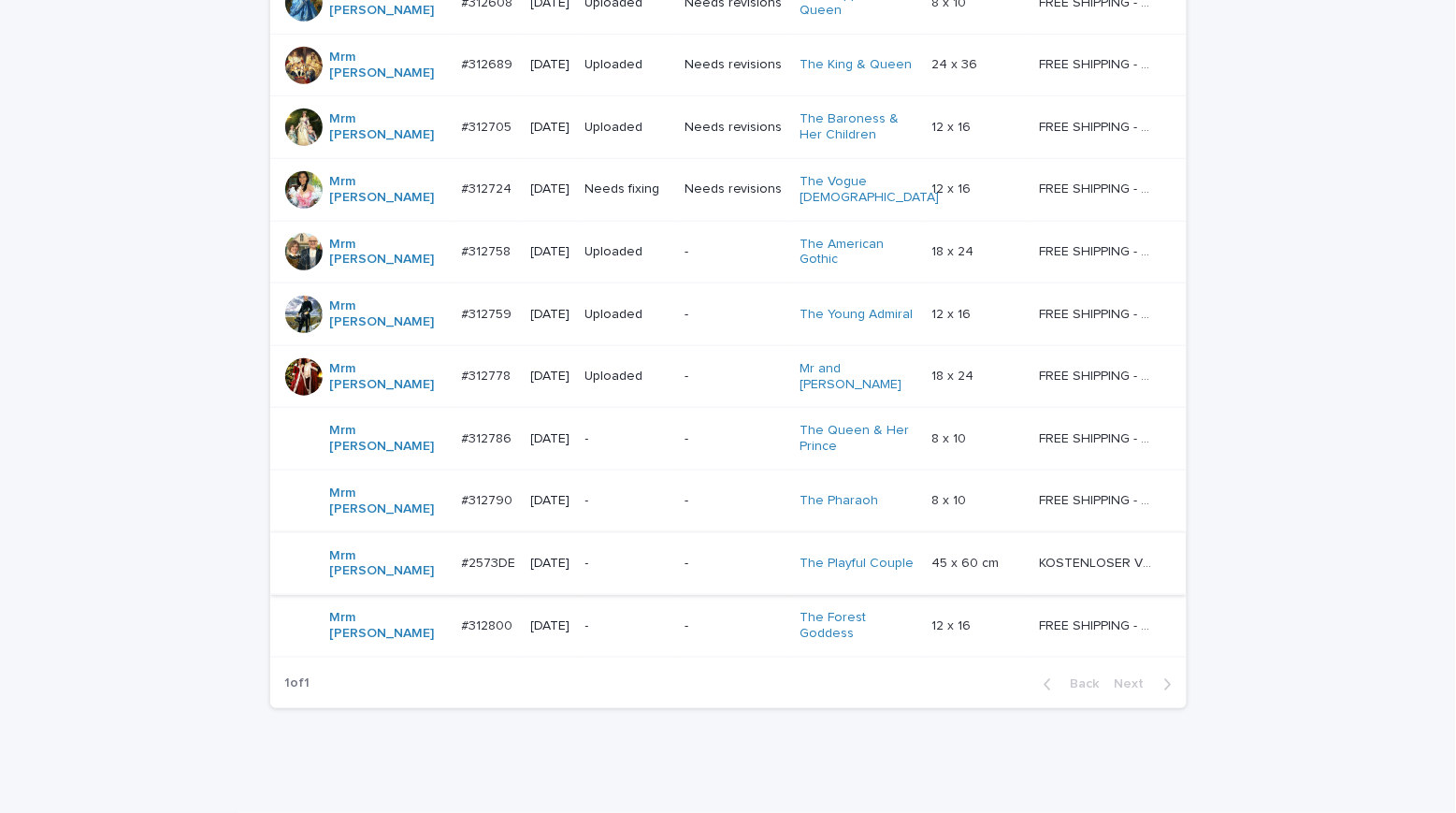
scroll to position [407, 0]
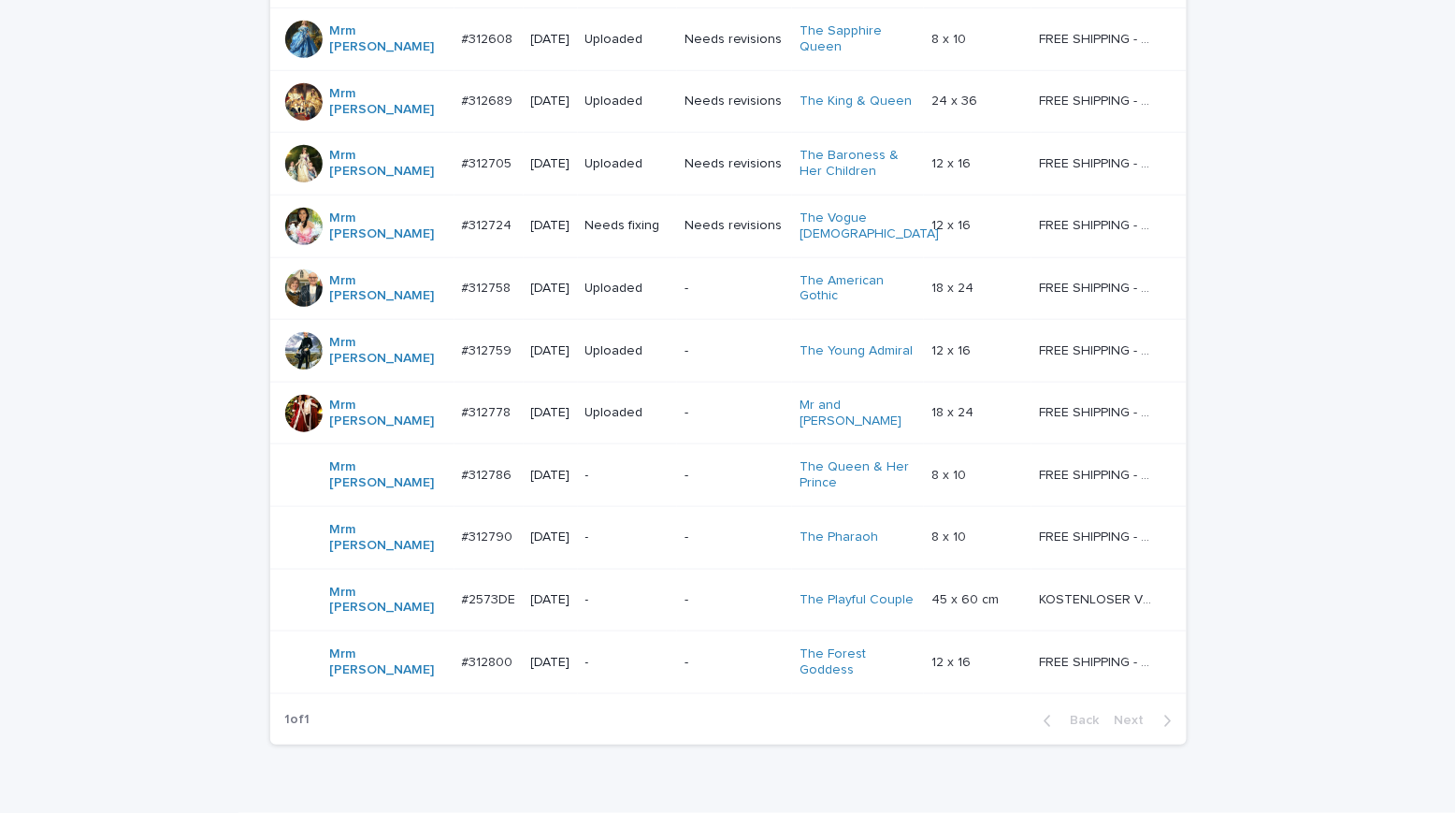
click at [667, 215] on td "Needs fixing" at bounding box center [627, 226] width 99 height 63
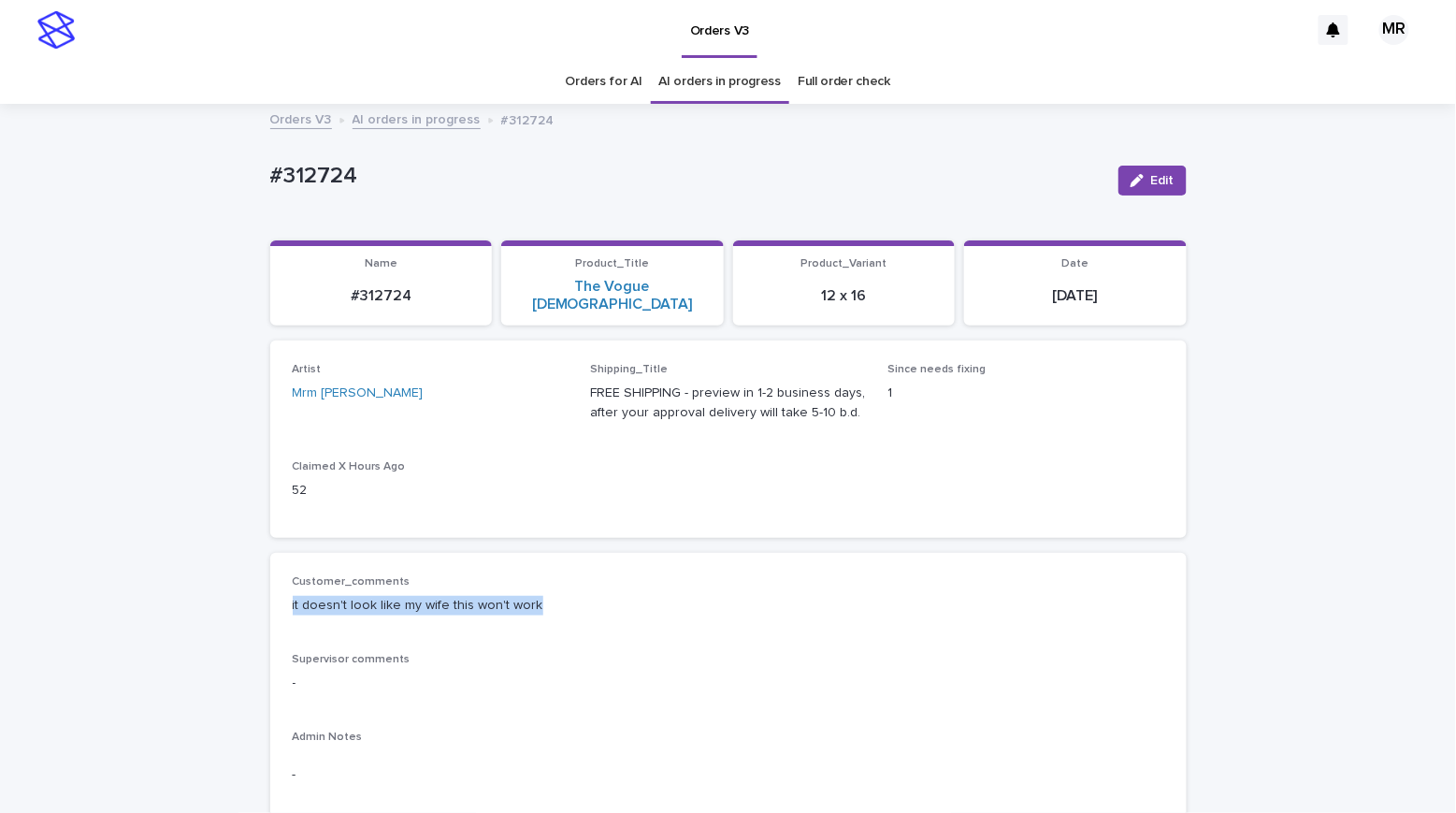
drag, startPoint x: 512, startPoint y: 581, endPoint x: 139, endPoint y: 570, distance: 373.2
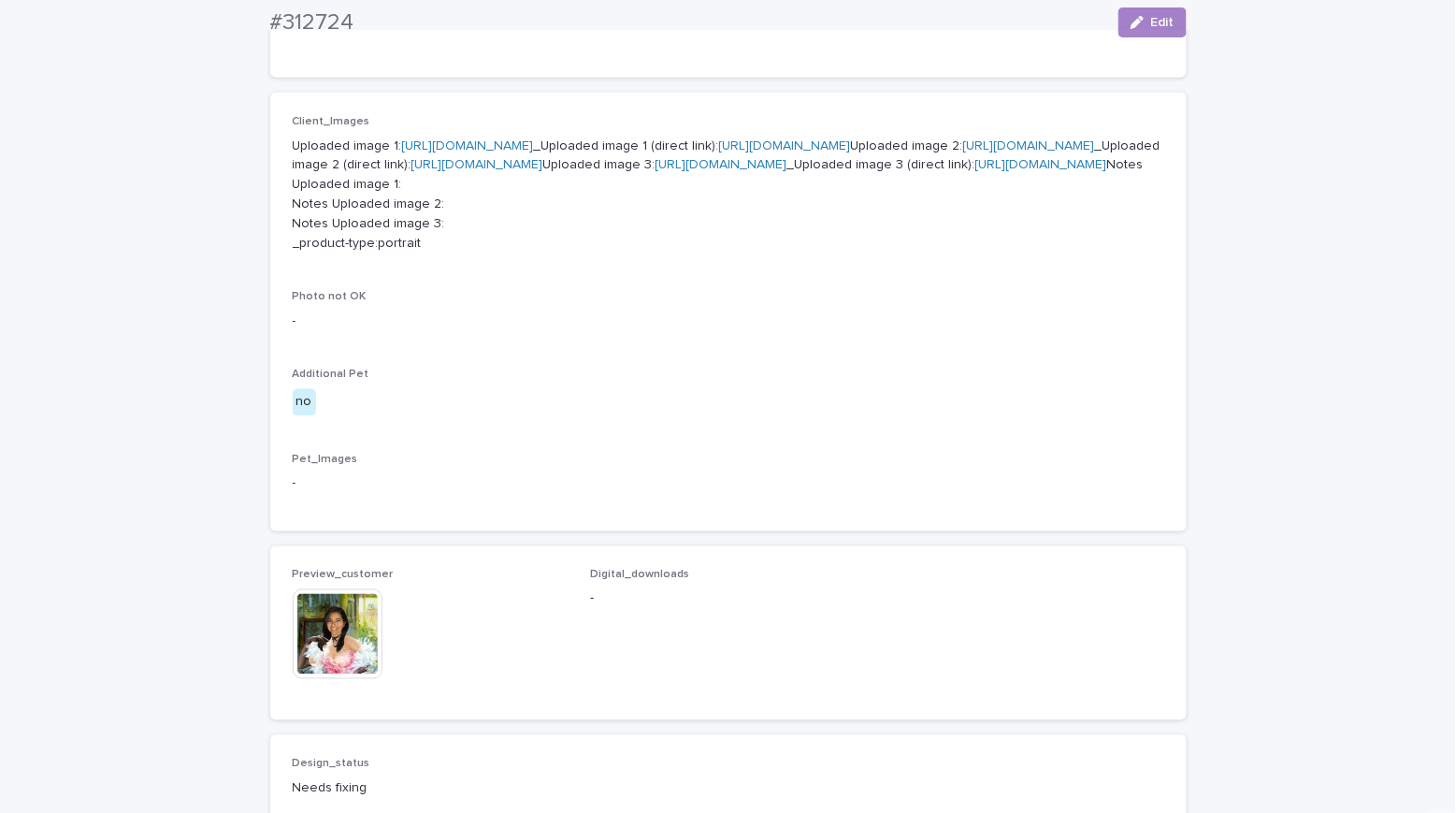
click at [135, 399] on div "Loading... Saving… Loading... Saving… #312724 Edit #312724 Edit Sorry, there wa…" at bounding box center [728, 285] width 1456 height 1873
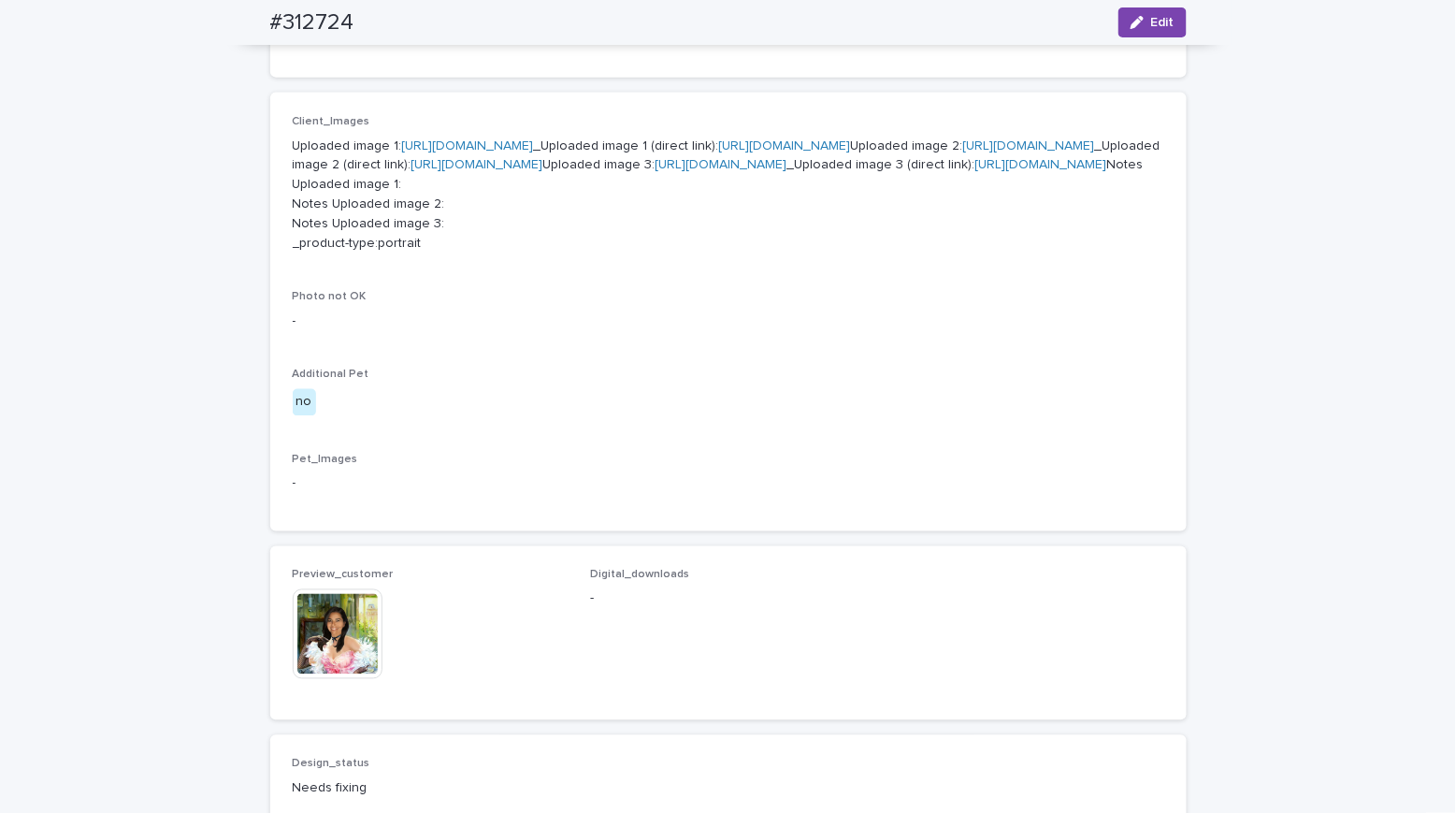
scroll to position [1425, 0]
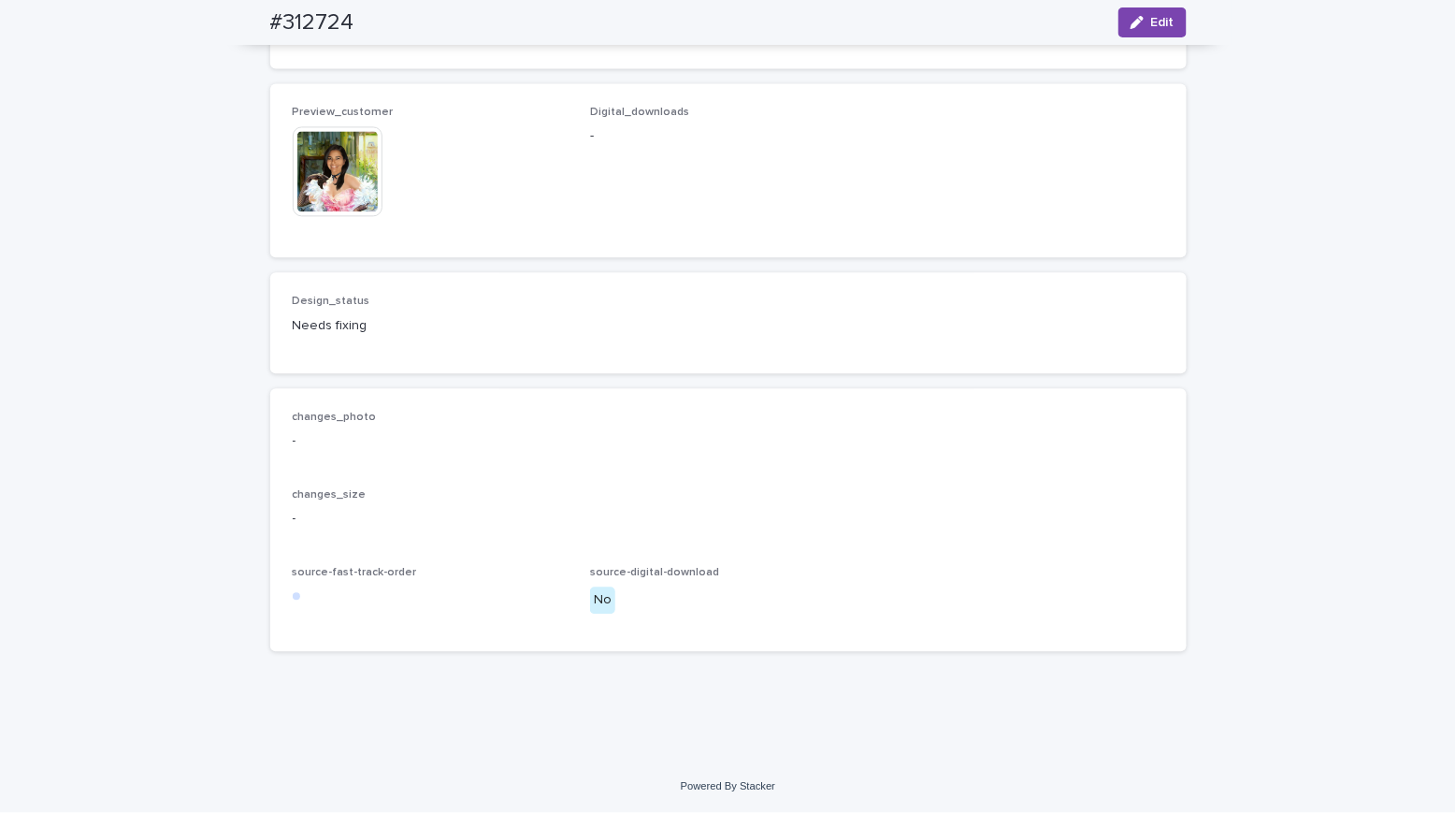
click at [315, 161] on img at bounding box center [337, 171] width 90 height 90
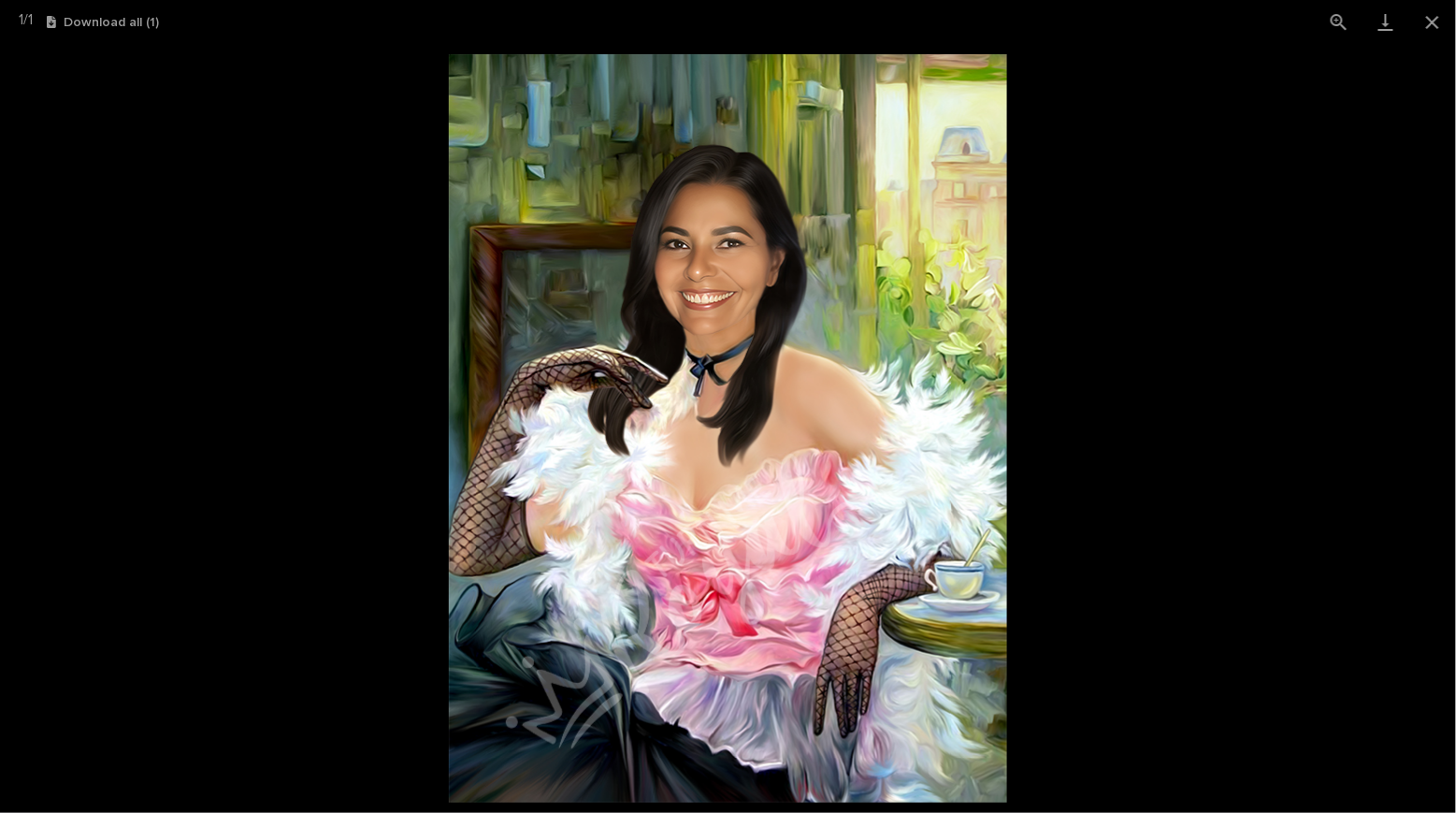
click at [116, 120] on picture at bounding box center [728, 427] width 1456 height 768
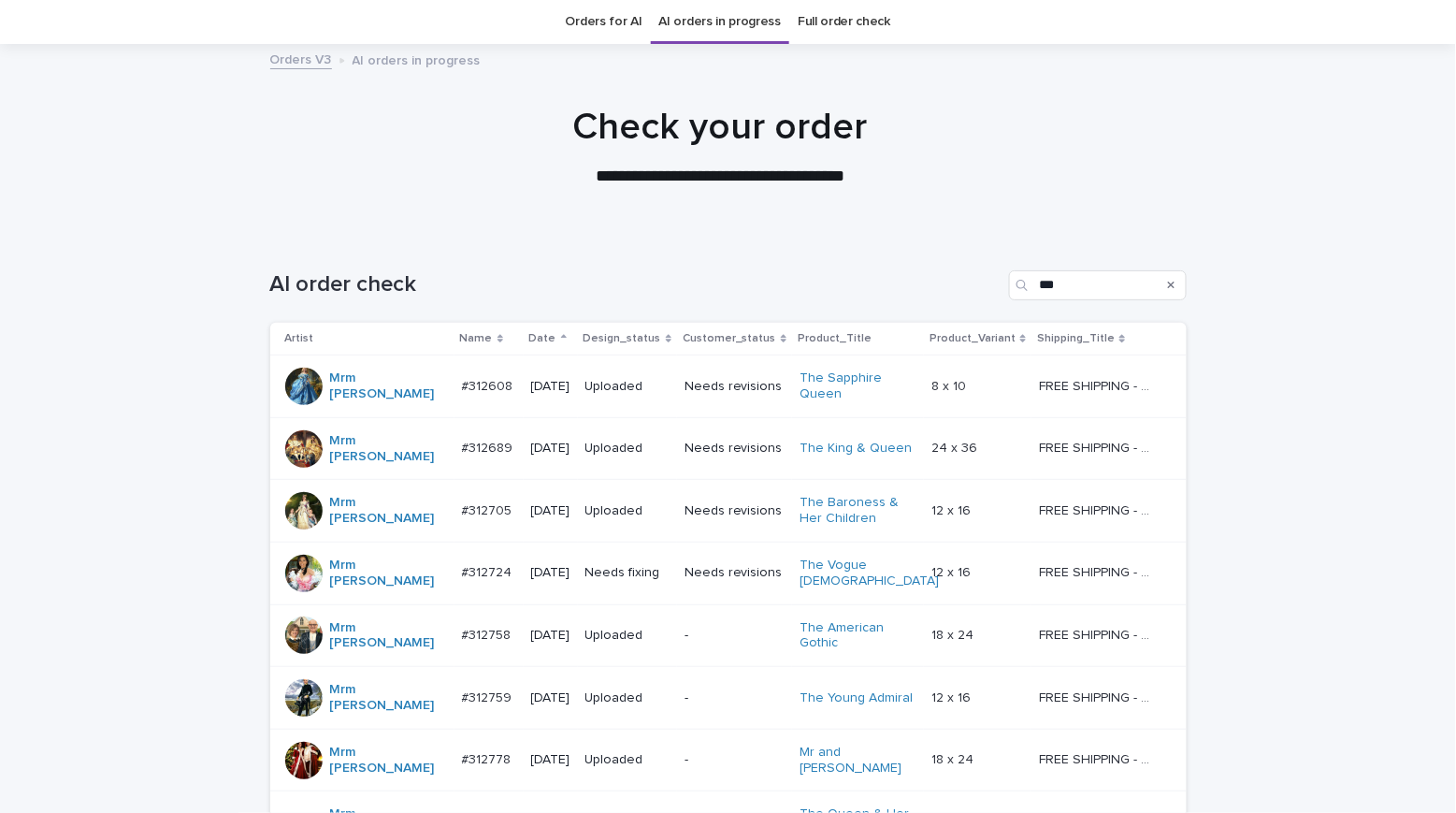
scroll to position [444, 0]
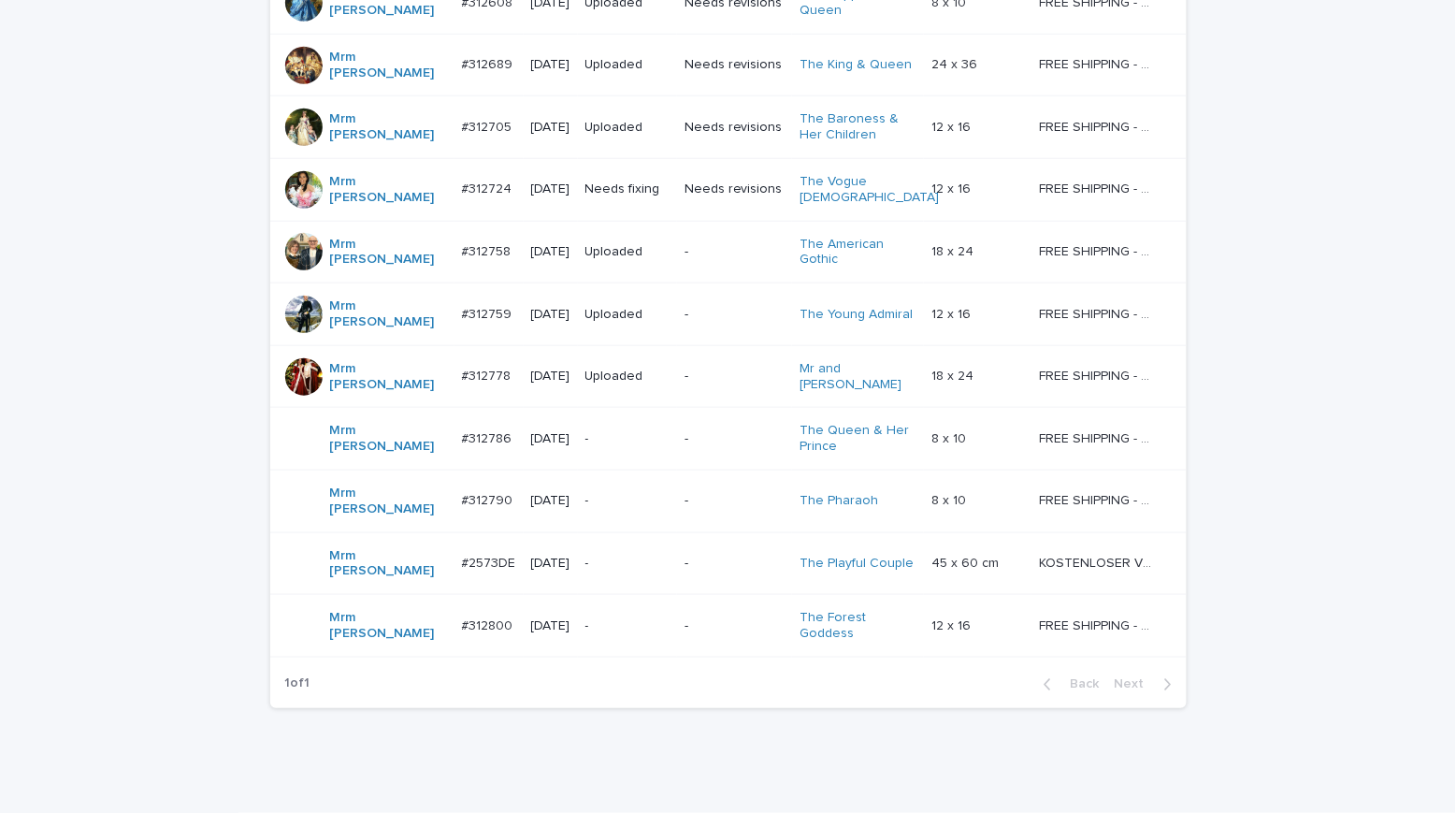
click at [665, 174] on td "Needs fixing" at bounding box center [627, 189] width 99 height 63
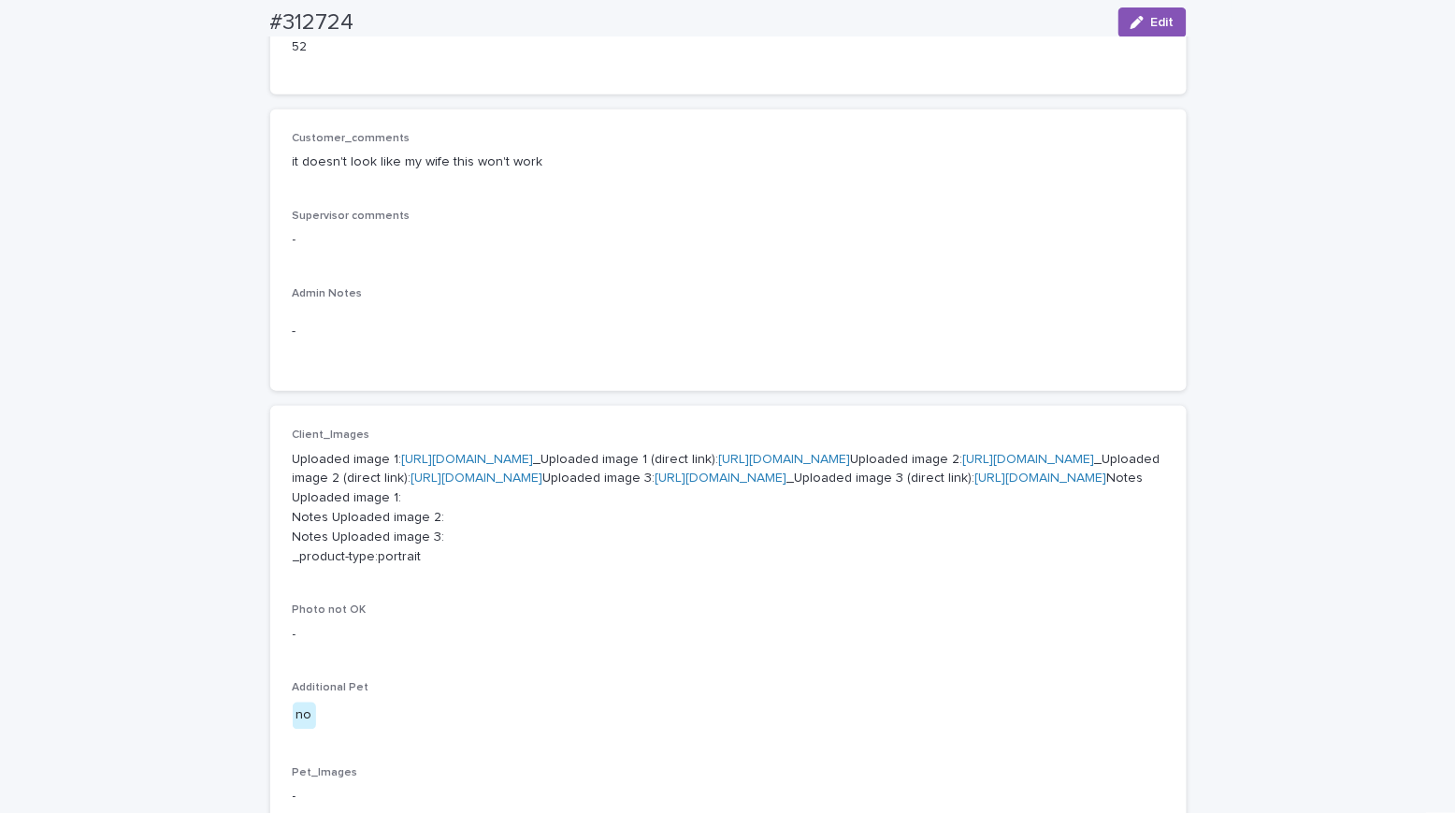
scroll to position [60, 0]
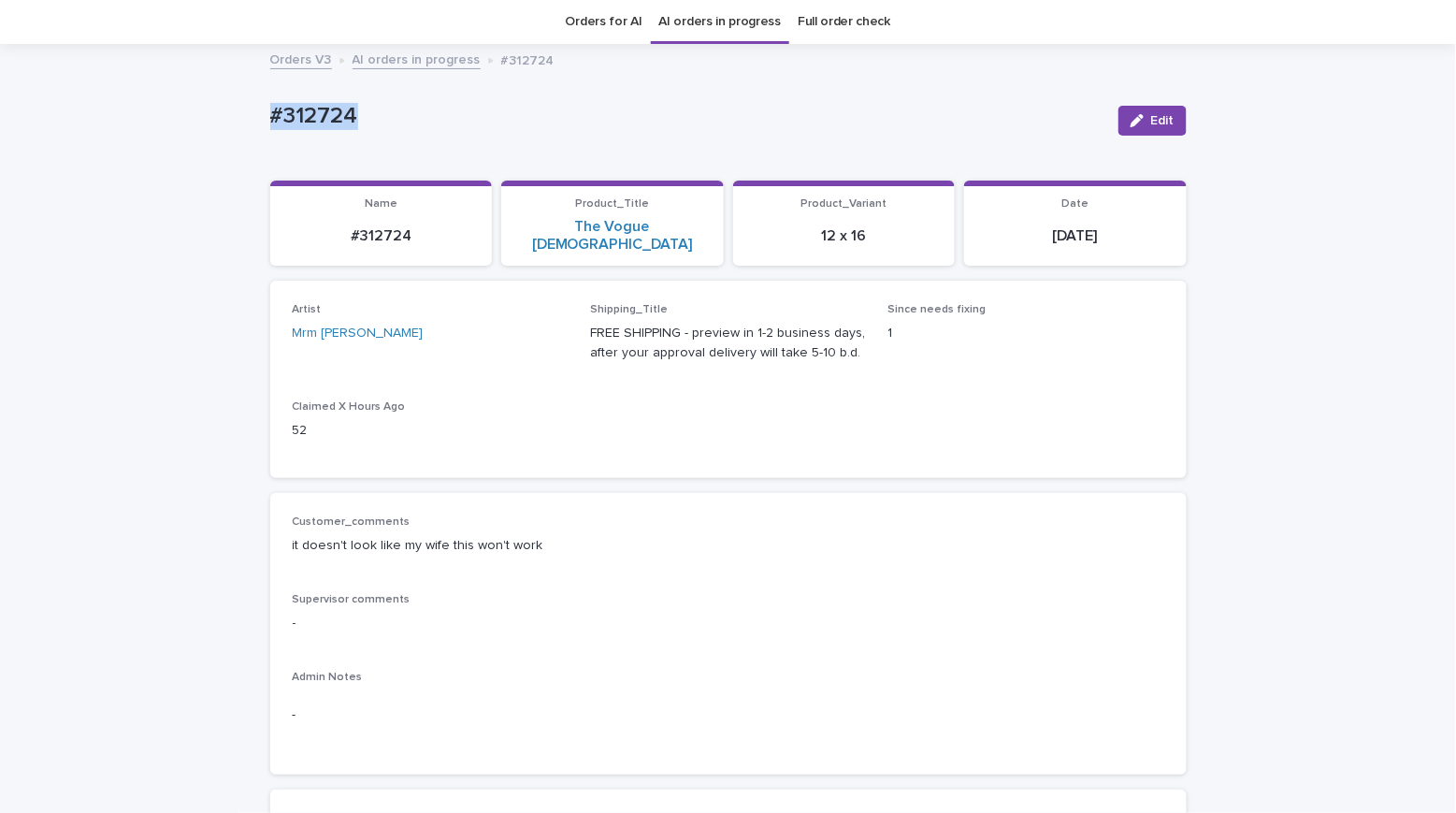
drag, startPoint x: 395, startPoint y: 114, endPoint x: 164, endPoint y: 94, distance: 231.9
